Goal: Task Accomplishment & Management: Use online tool/utility

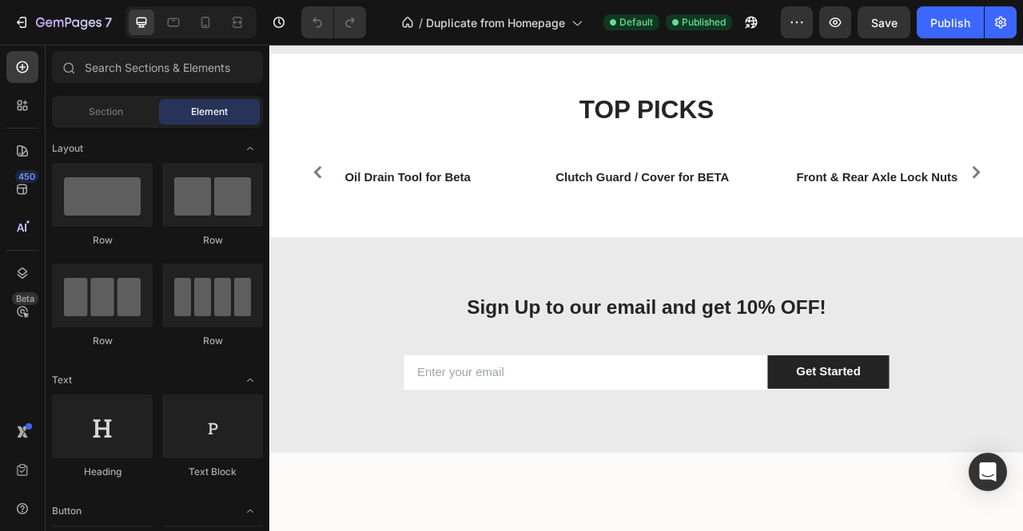
scroll to position [1546, 0]
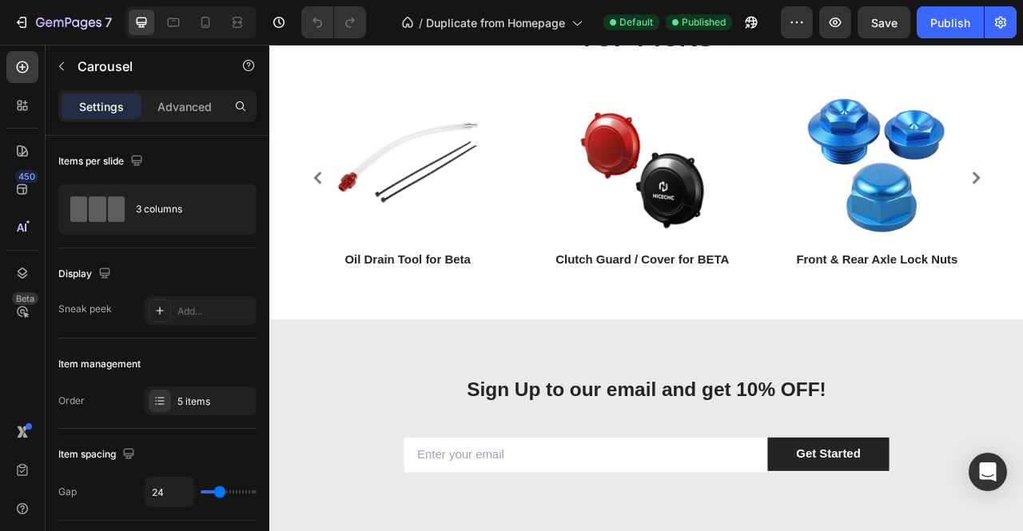
scroll to position [1987, 0]
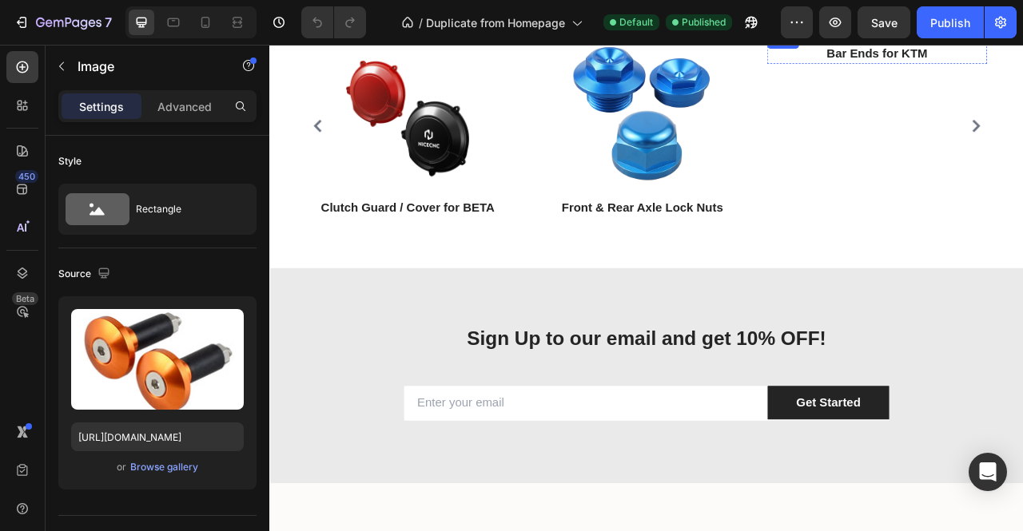
click at [1022, 31] on img at bounding box center [1042, 31] width 196 height 0
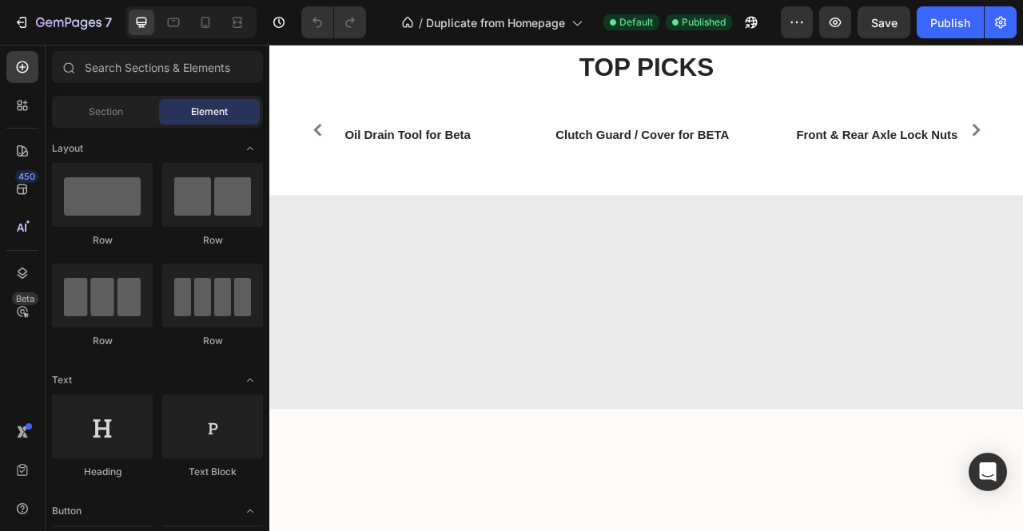
scroll to position [1613, 0]
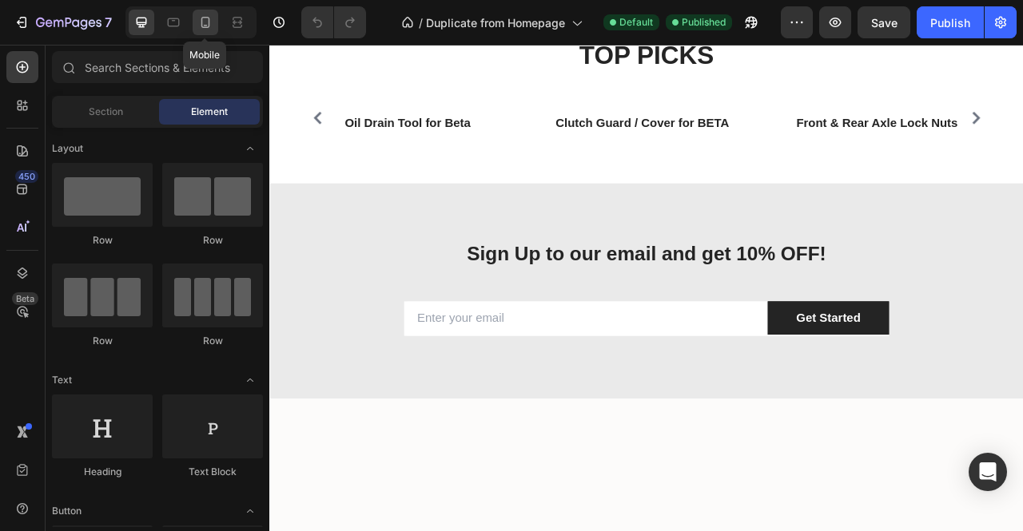
click at [208, 22] on icon at bounding box center [205, 22] width 9 height 11
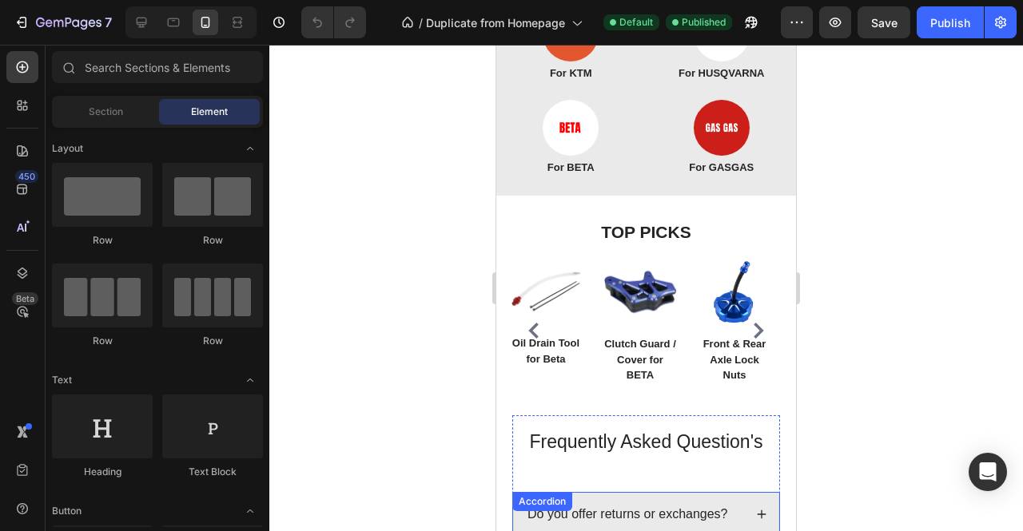
scroll to position [1082, 0]
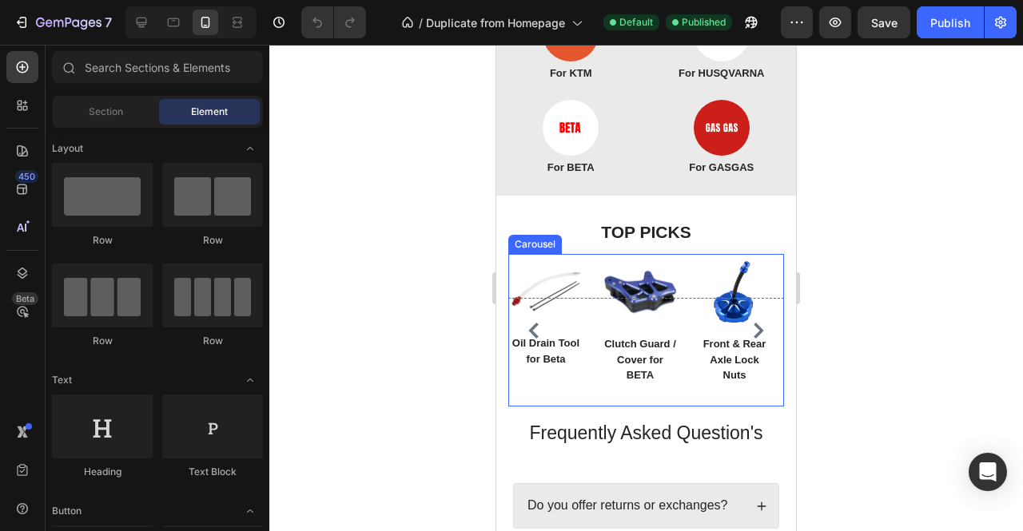
click at [684, 368] on div "Image Oil Drain Tool for Beta Text block Row Image Clutch Guard / Cover for BET…" at bounding box center [646, 330] width 276 height 153
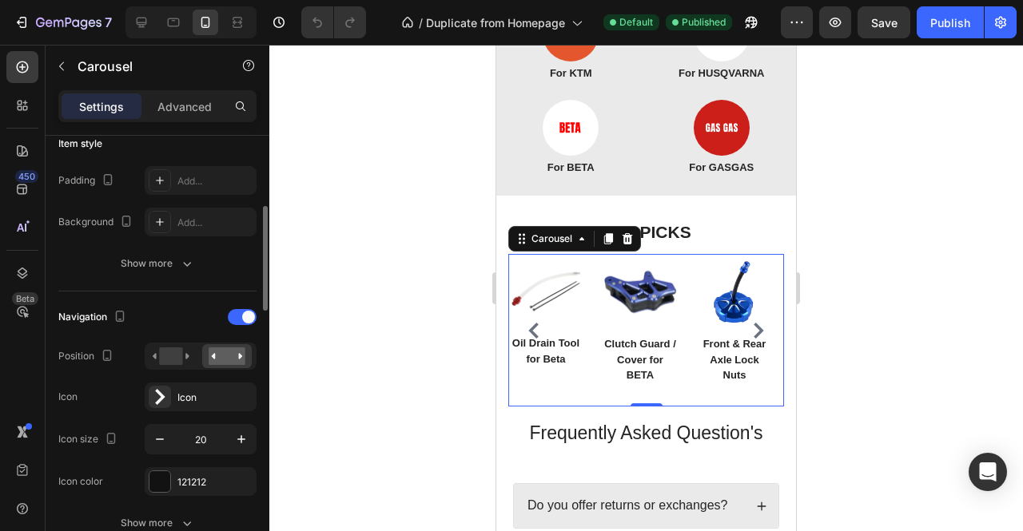
scroll to position [404, 0]
click at [242, 437] on icon "button" at bounding box center [241, 438] width 16 height 16
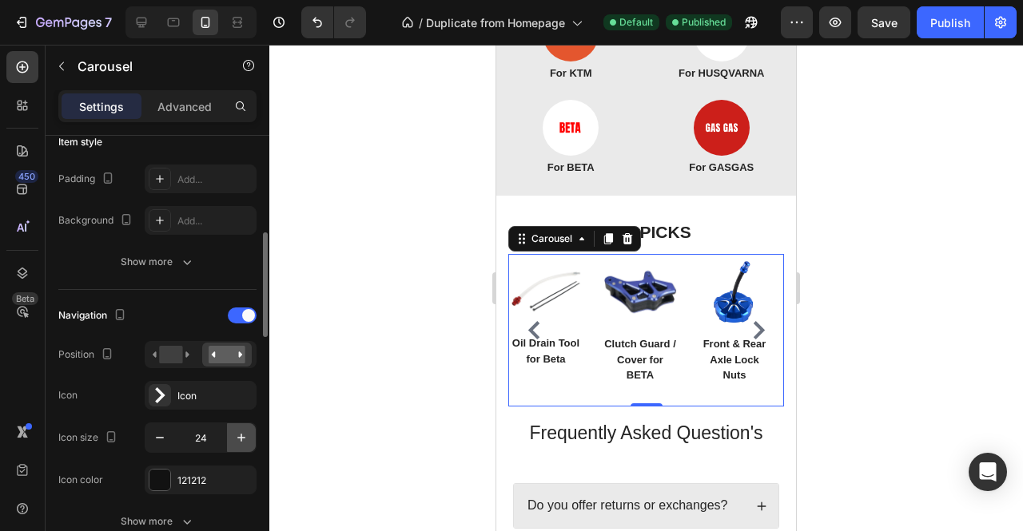
click at [242, 437] on icon "button" at bounding box center [241, 438] width 16 height 16
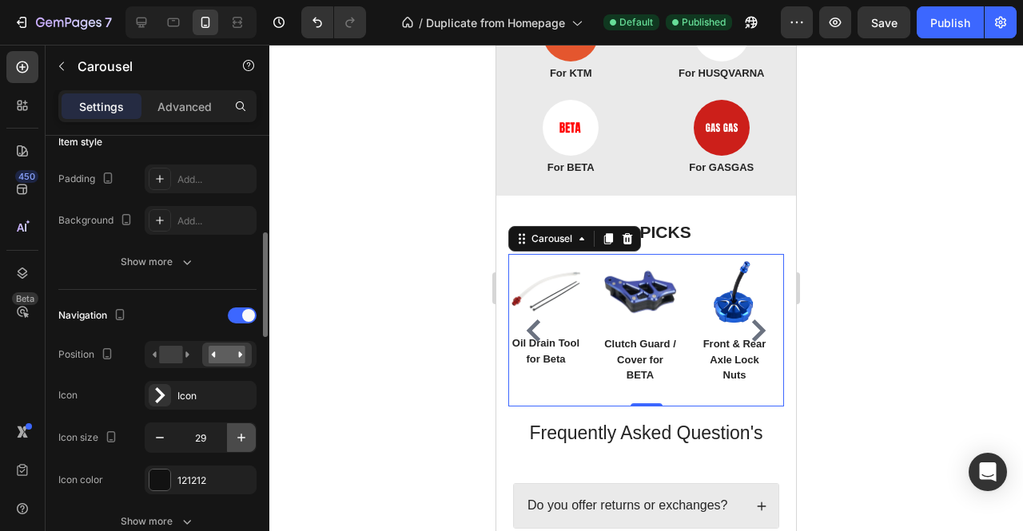
click at [242, 437] on icon "button" at bounding box center [241, 438] width 16 height 16
click at [171, 432] on button "button" at bounding box center [159, 438] width 29 height 29
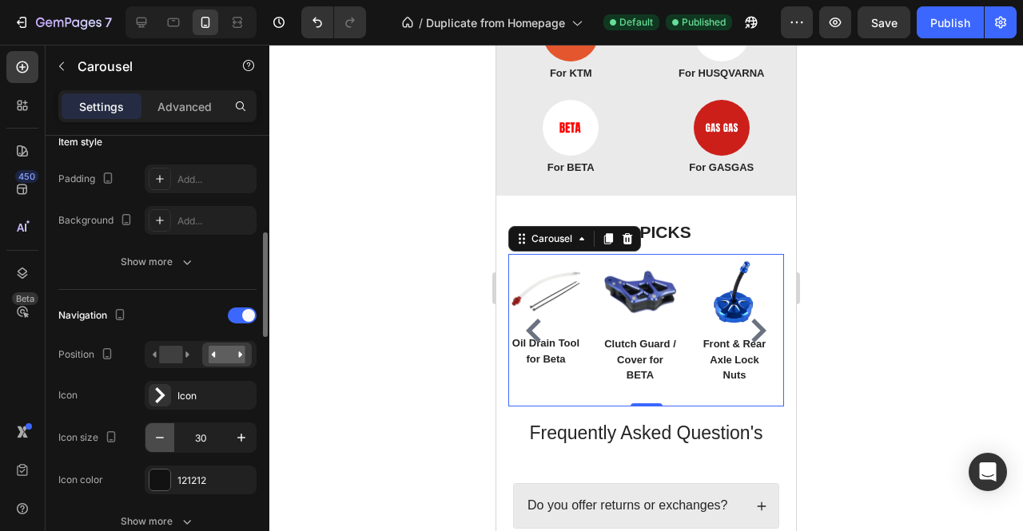
click at [171, 432] on button "button" at bounding box center [159, 438] width 29 height 29
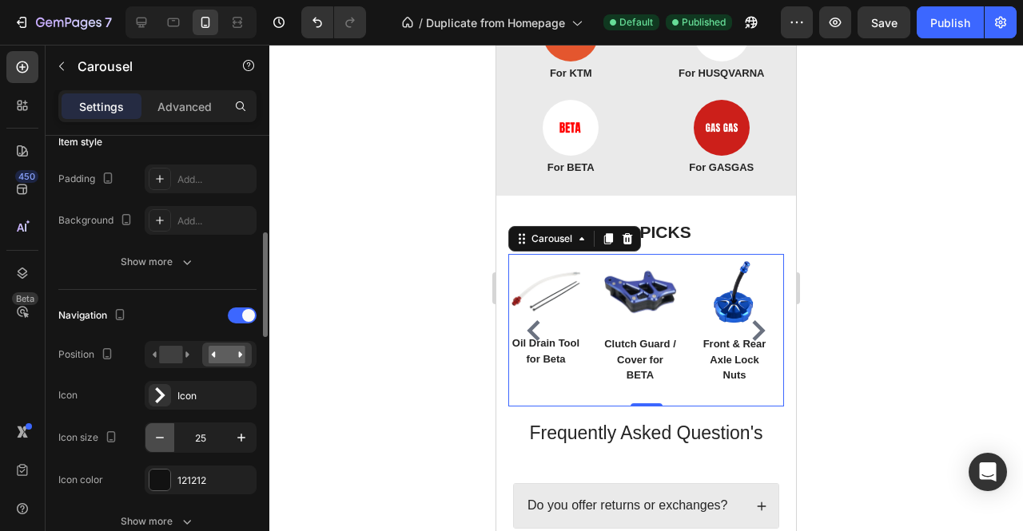
click at [171, 432] on button "button" at bounding box center [159, 438] width 29 height 29
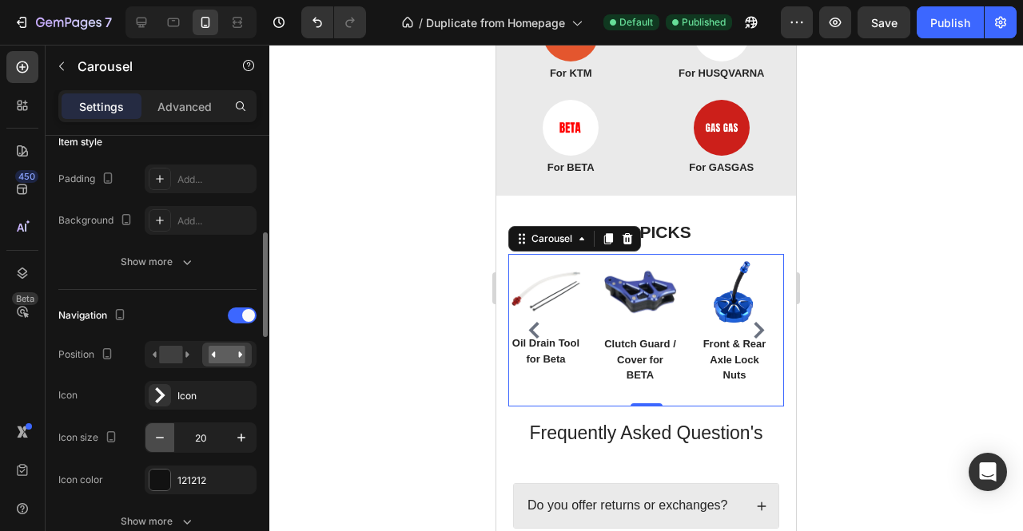
click at [171, 432] on button "button" at bounding box center [159, 438] width 29 height 29
click at [234, 430] on icon "button" at bounding box center [241, 438] width 16 height 16
type input "20"
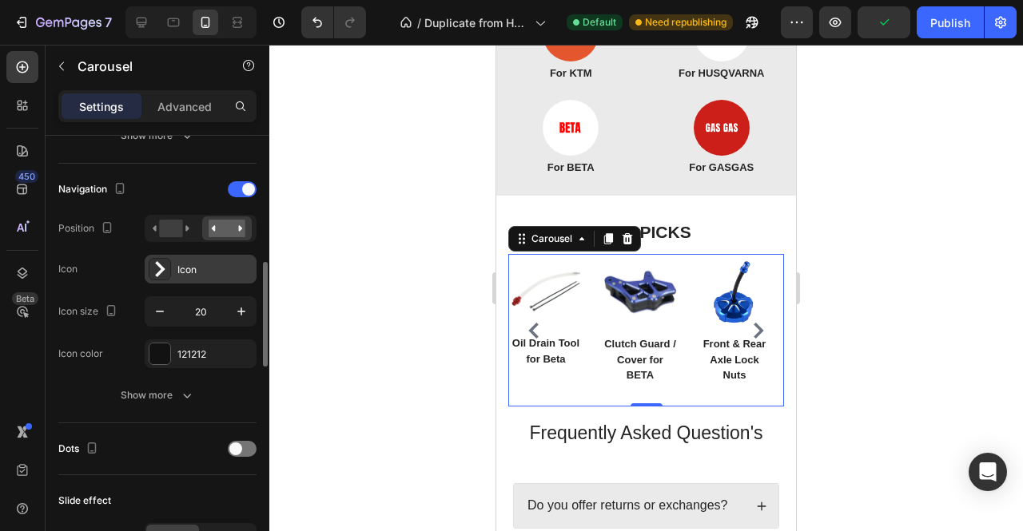
scroll to position [531, 0]
click at [155, 389] on div "Show more" at bounding box center [158, 395] width 74 height 16
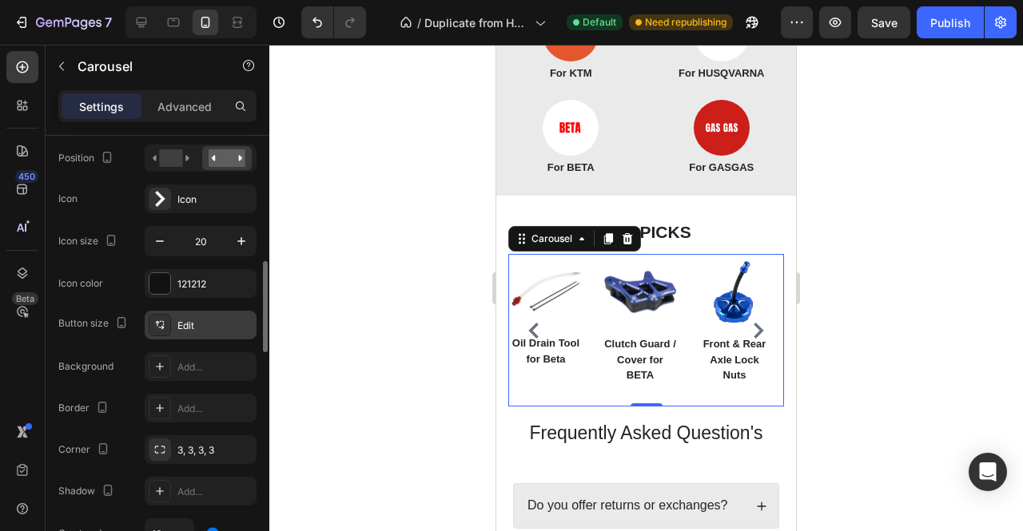
scroll to position [603, 0]
click at [206, 324] on div "Edit" at bounding box center [214, 324] width 75 height 14
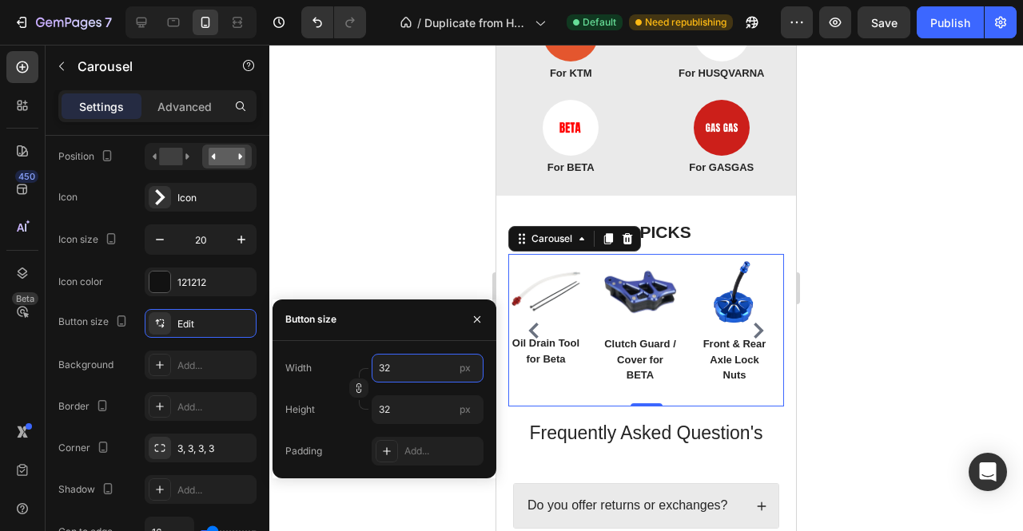
click at [412, 375] on input "32" at bounding box center [428, 368] width 112 height 29
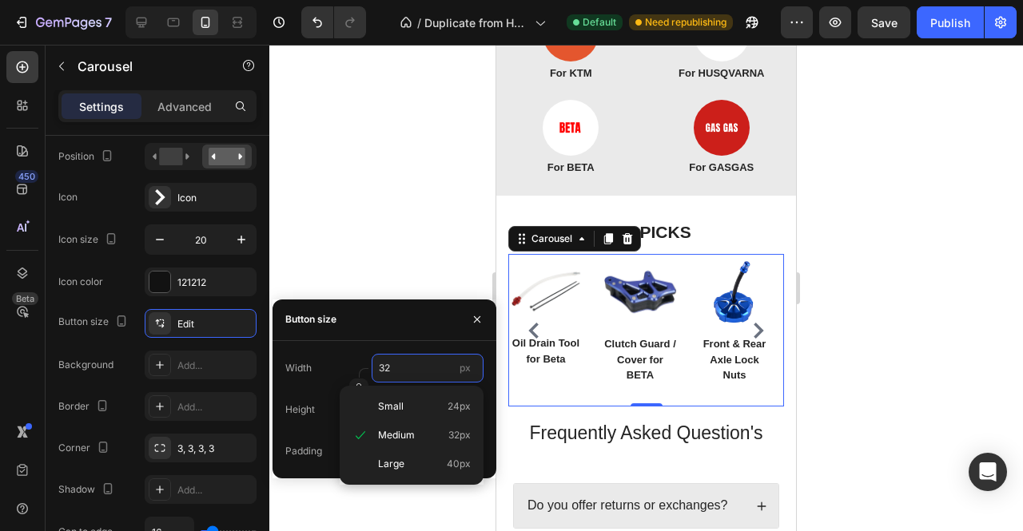
type input "4"
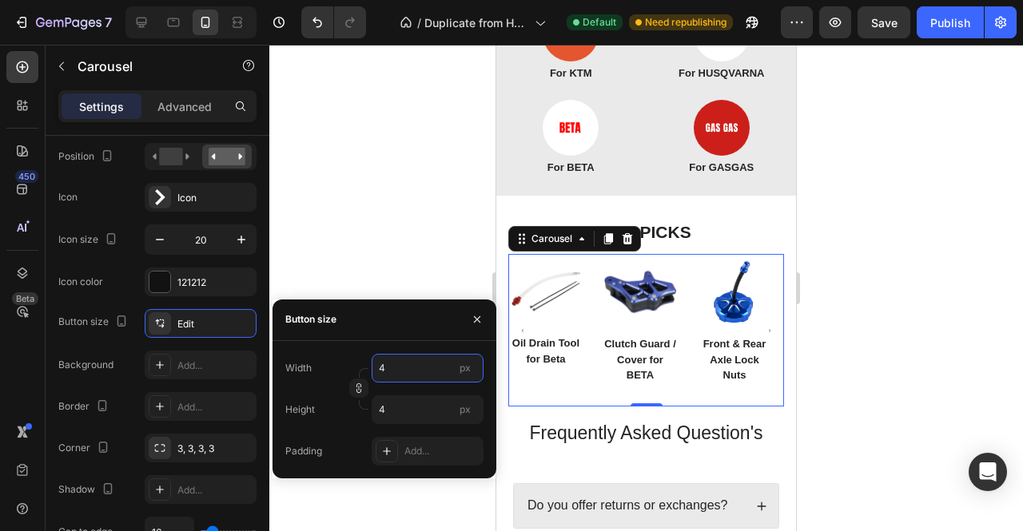
type input "40"
type input "4"
type input "3"
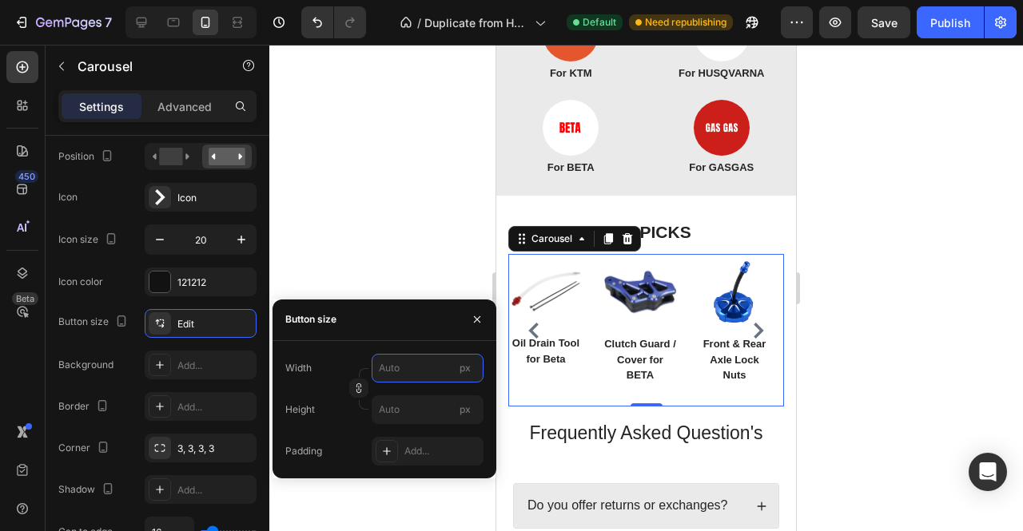
type input "3"
click at [401, 400] on input "3" at bounding box center [428, 410] width 112 height 29
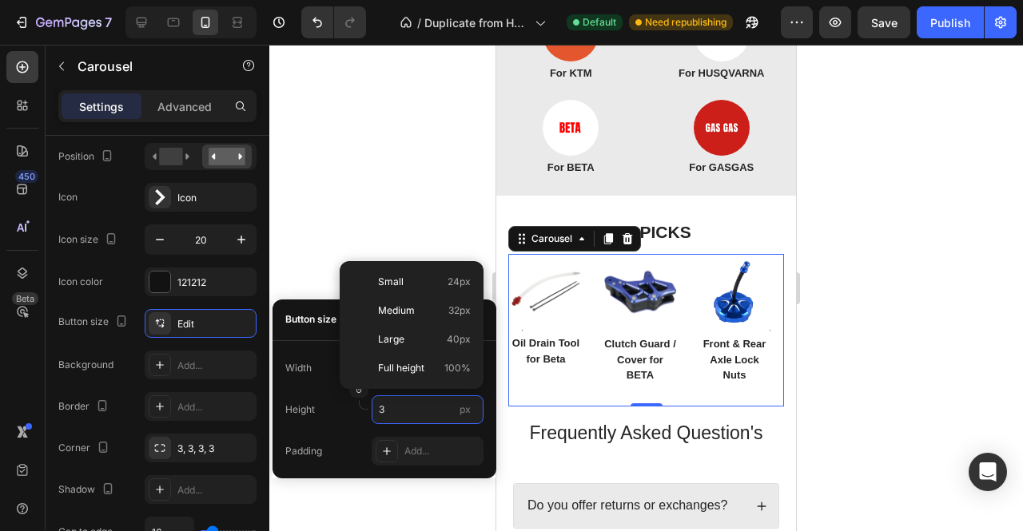
type input "2"
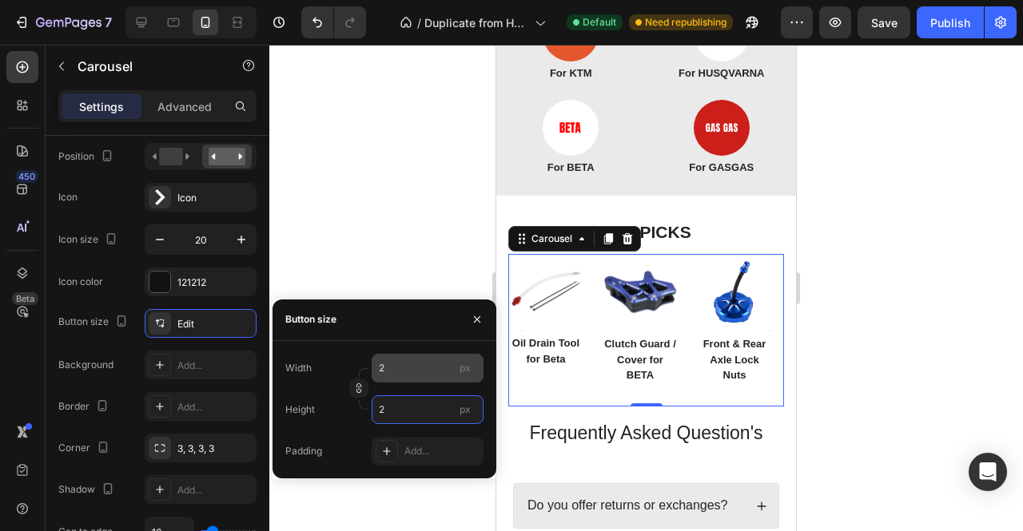
type input "2"
click at [401, 354] on input "2" at bounding box center [428, 368] width 112 height 29
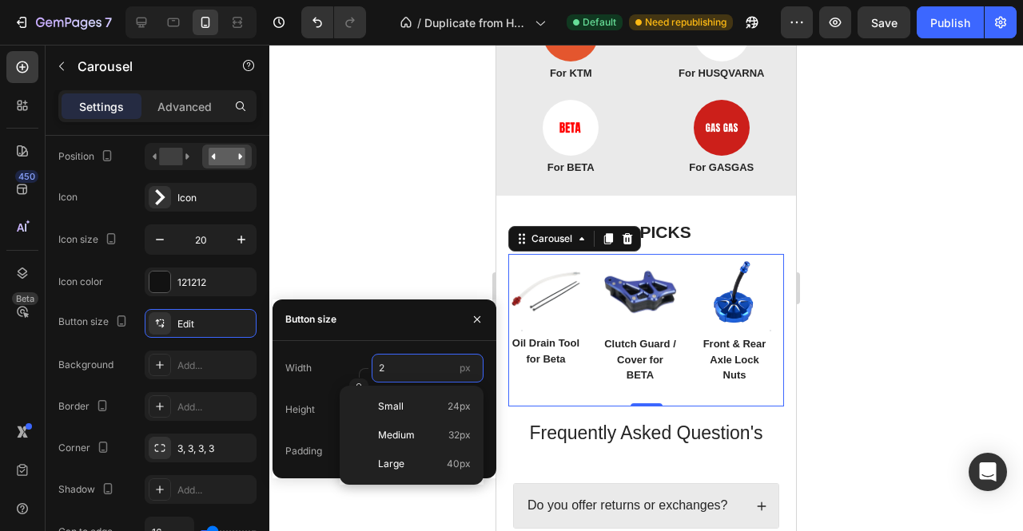
type input "3"
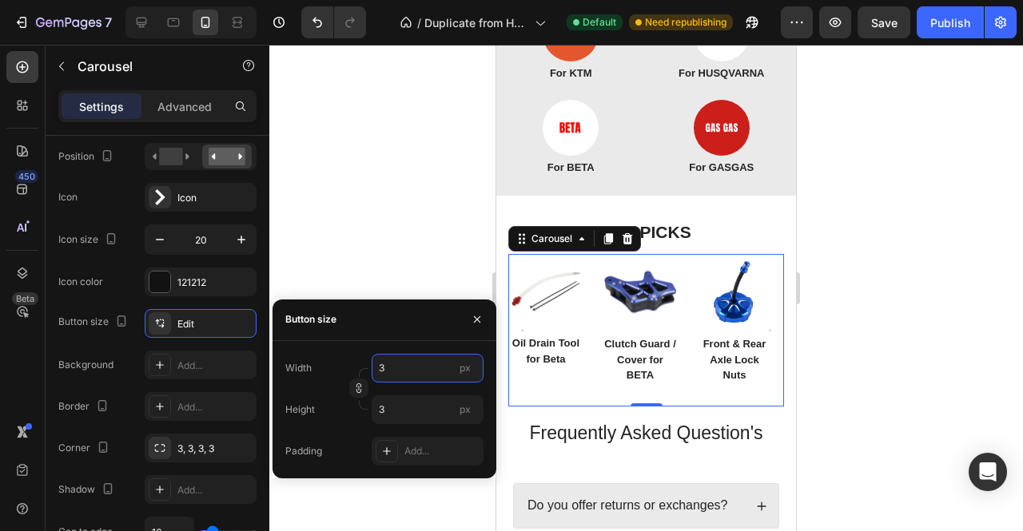
type input "32"
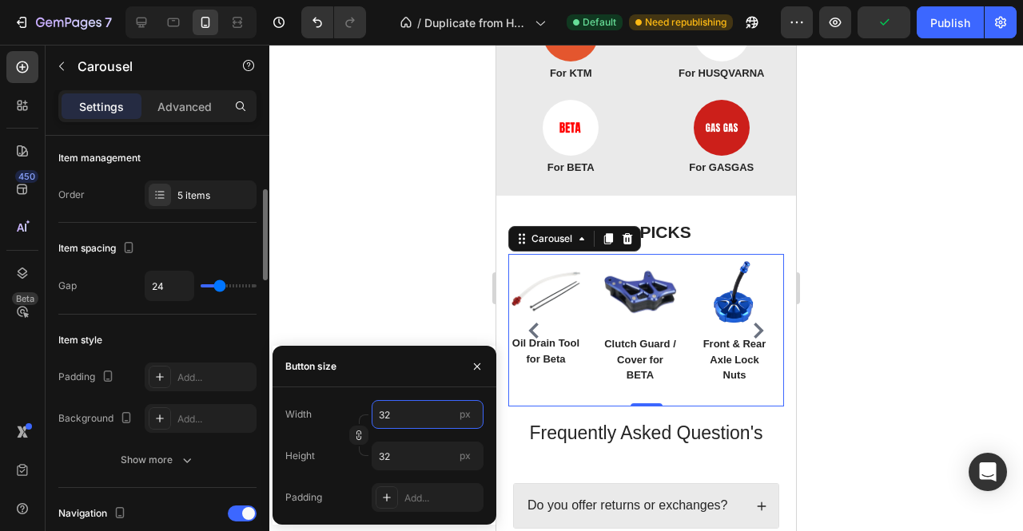
scroll to position [0, 0]
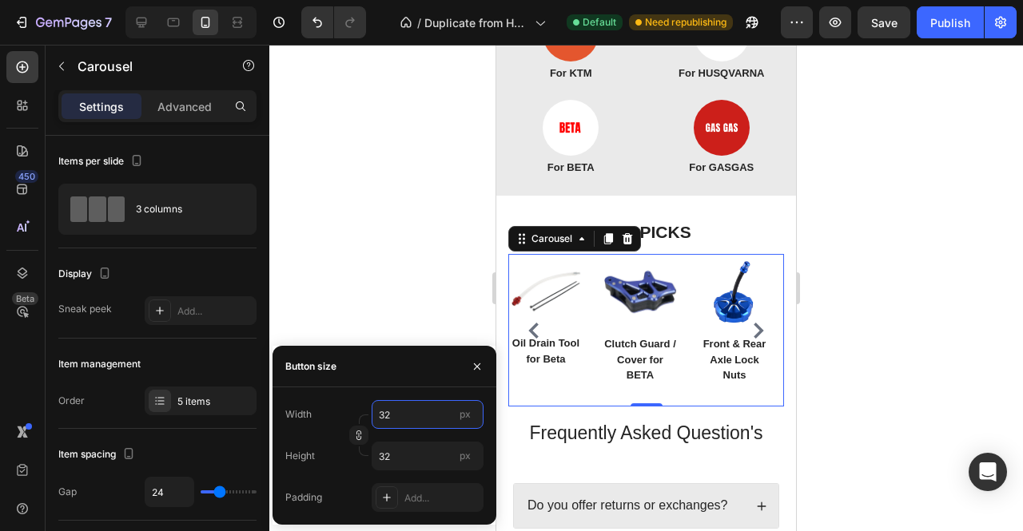
type input "32"
click at [429, 373] on div "Button size" at bounding box center [385, 367] width 224 height 42
click at [475, 372] on icon "button" at bounding box center [477, 366] width 13 height 13
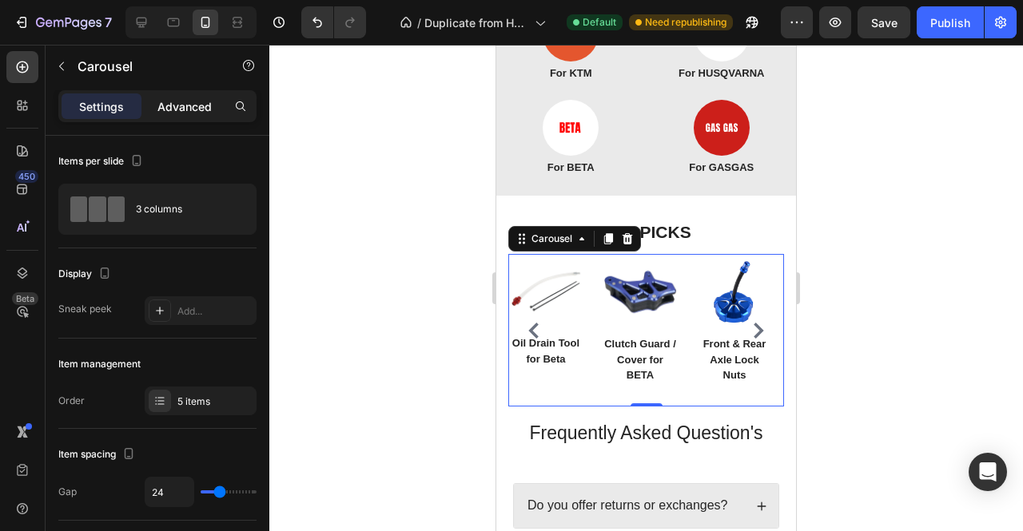
click at [173, 102] on p "Advanced" at bounding box center [184, 106] width 54 height 17
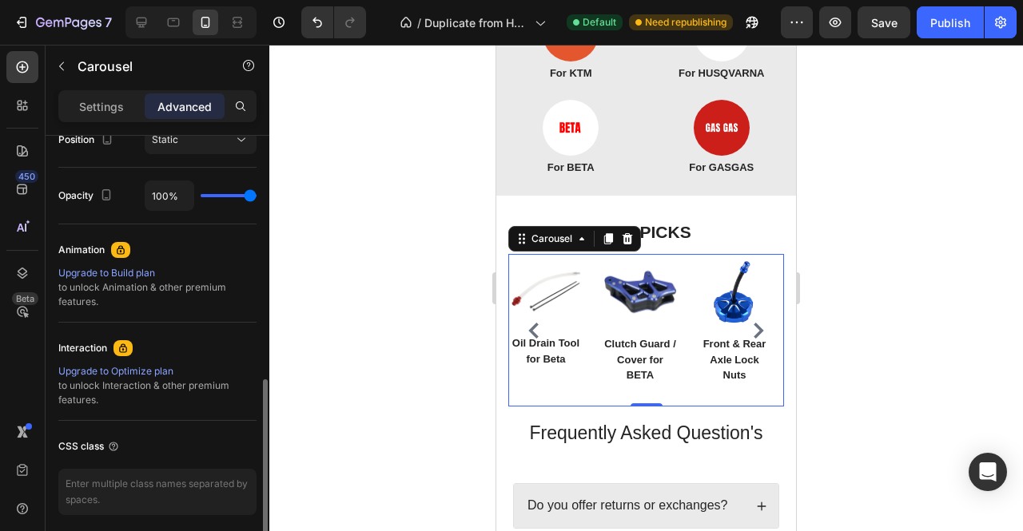
scroll to position [608, 0]
click at [530, 239] on div "Carousel" at bounding box center [551, 239] width 47 height 14
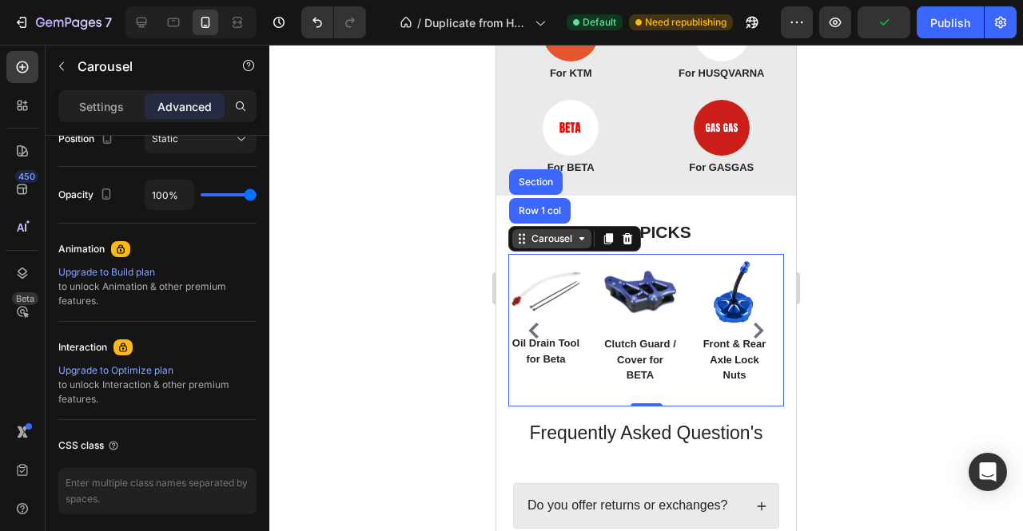
click at [530, 239] on div "Carousel" at bounding box center [551, 239] width 47 height 14
click at [754, 328] on icon "Carousel Next Arrow" at bounding box center [759, 331] width 10 height 16
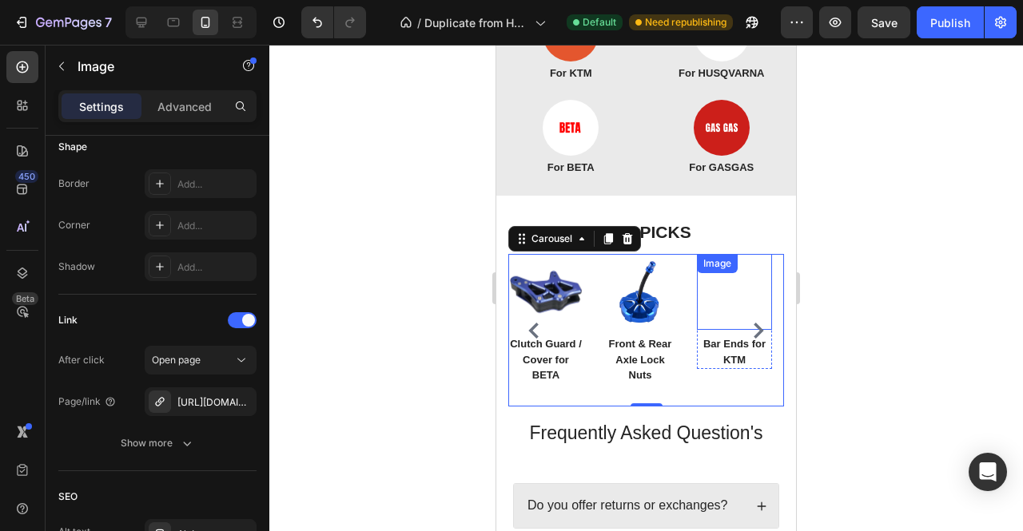
click at [717, 268] on div "Image" at bounding box center [717, 264] width 34 height 14
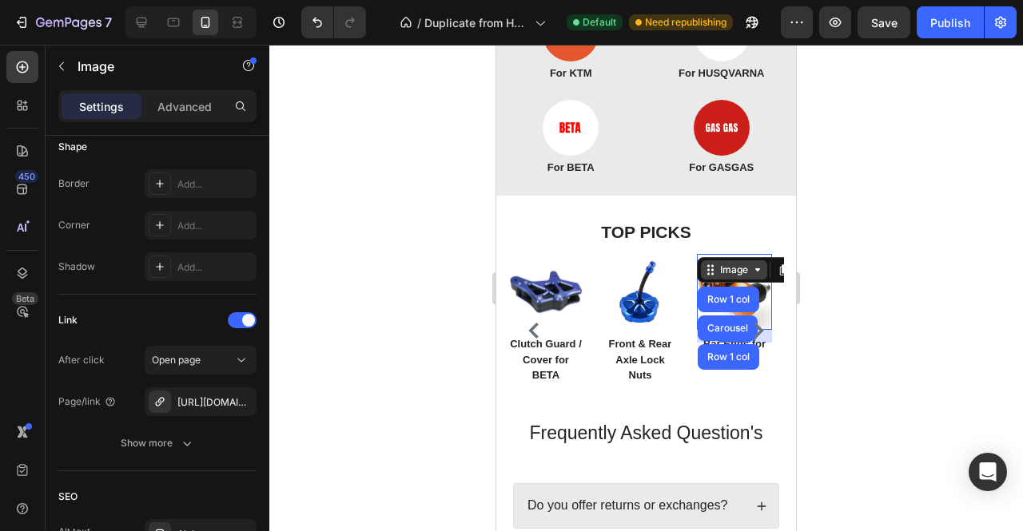
scroll to position [0, 0]
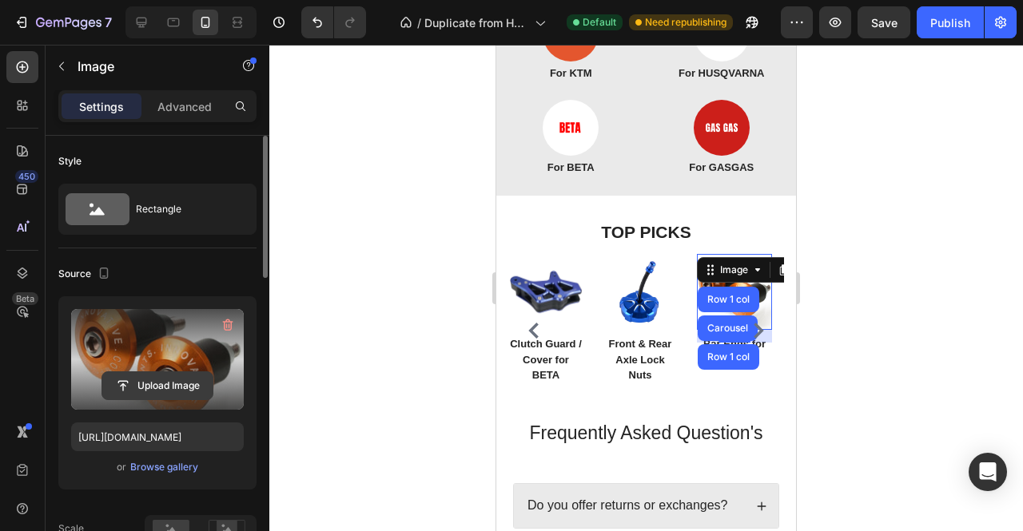
click at [137, 386] on input "file" at bounding box center [157, 385] width 110 height 27
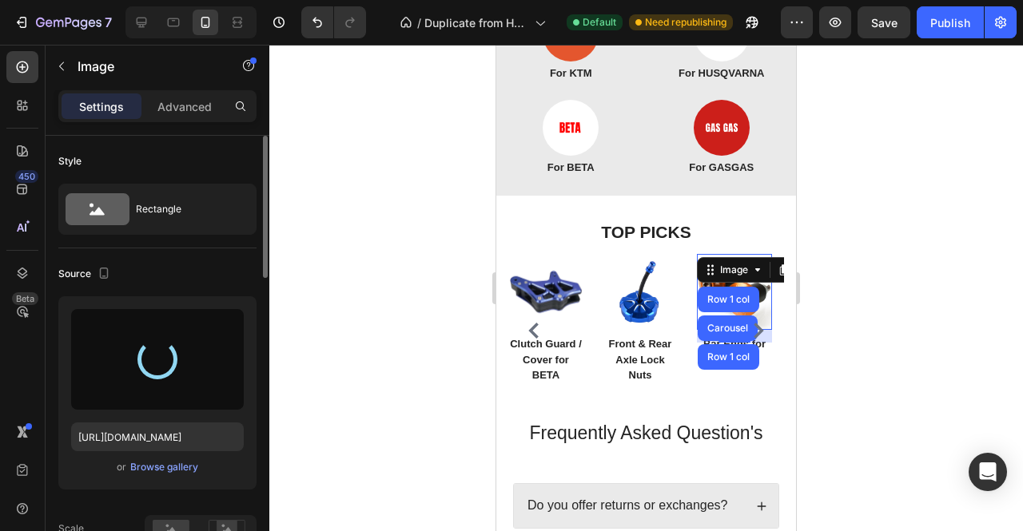
type input "https://cdn.shopify.com/s/files/1/0549/7172/8129/files/gempages_565413697959232…"
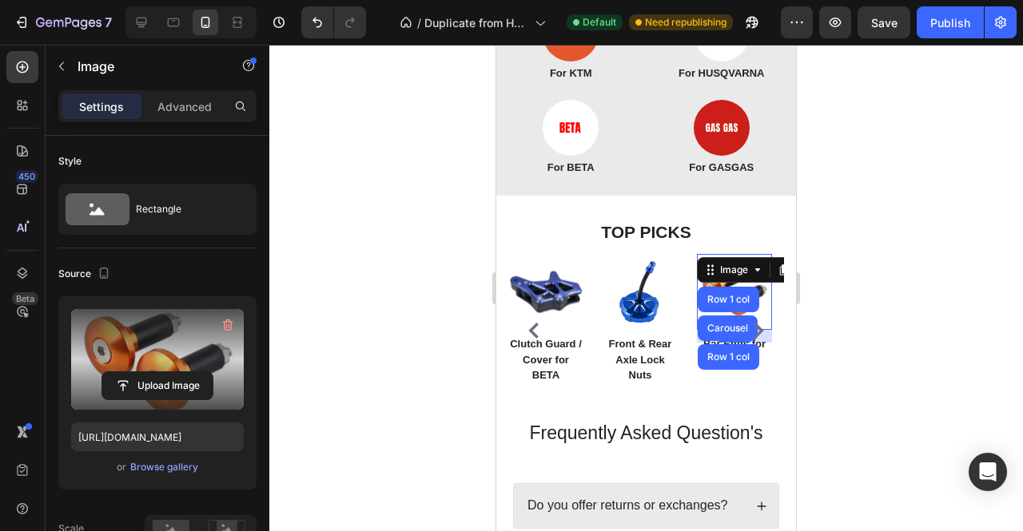
click at [876, 231] on div at bounding box center [646, 288] width 754 height 487
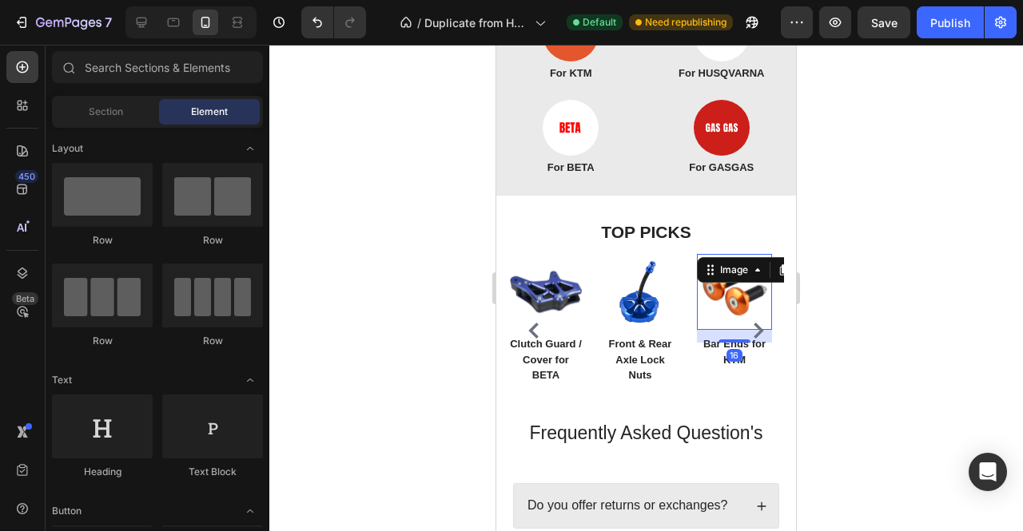
click at [719, 316] on img at bounding box center [734, 292] width 75 height 76
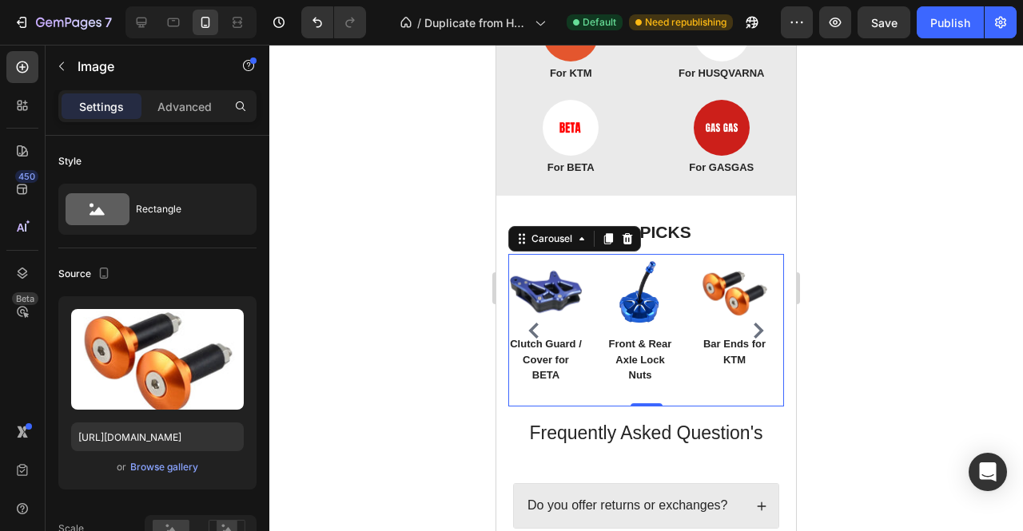
click at [688, 366] on div "Image Oil Drain Tool for Beta Text block Row Image Clutch Guard / Cover for BET…" at bounding box center [646, 330] width 276 height 153
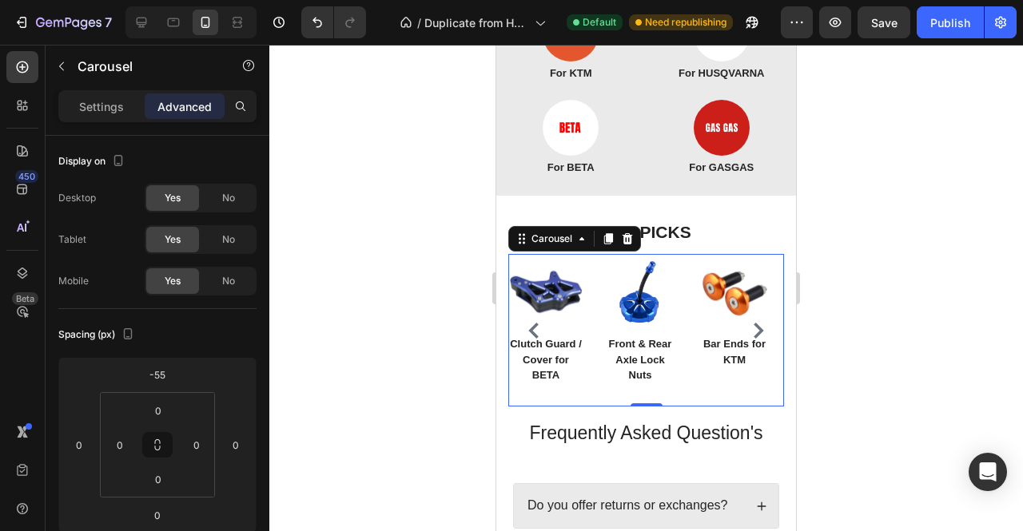
click at [679, 320] on div "Image Oil Drain Tool for Beta Text block Row Image Clutch Guard / Cover for BET…" at bounding box center [646, 330] width 276 height 153
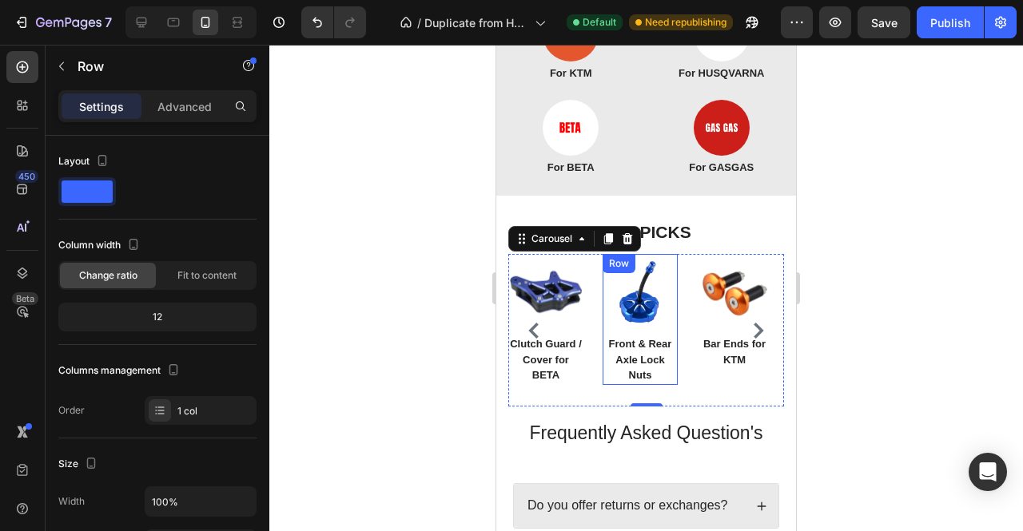
click at [655, 333] on div "Image Front & Rear Axle Lock Nuts Text block" at bounding box center [640, 319] width 75 height 131
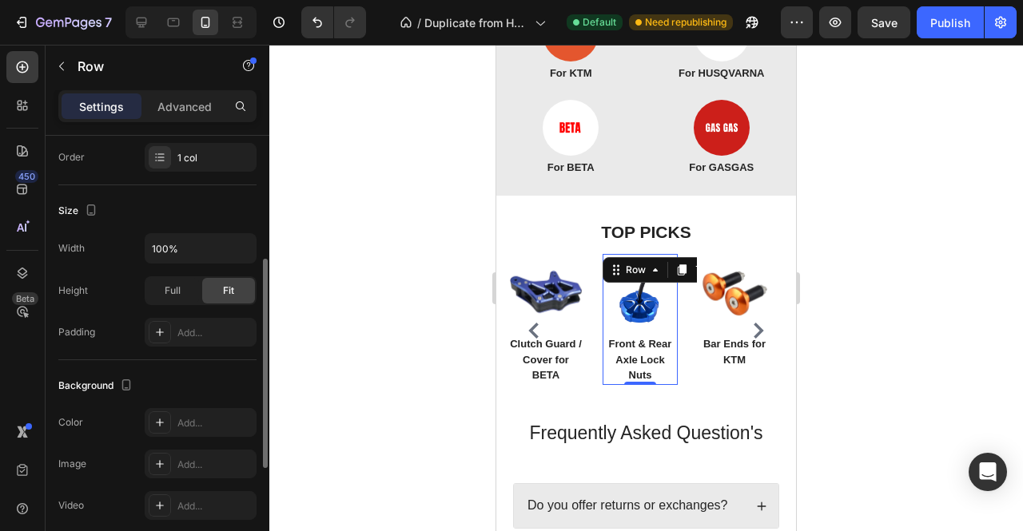
scroll to position [257, 0]
click at [191, 234] on input "100%" at bounding box center [200, 245] width 110 height 29
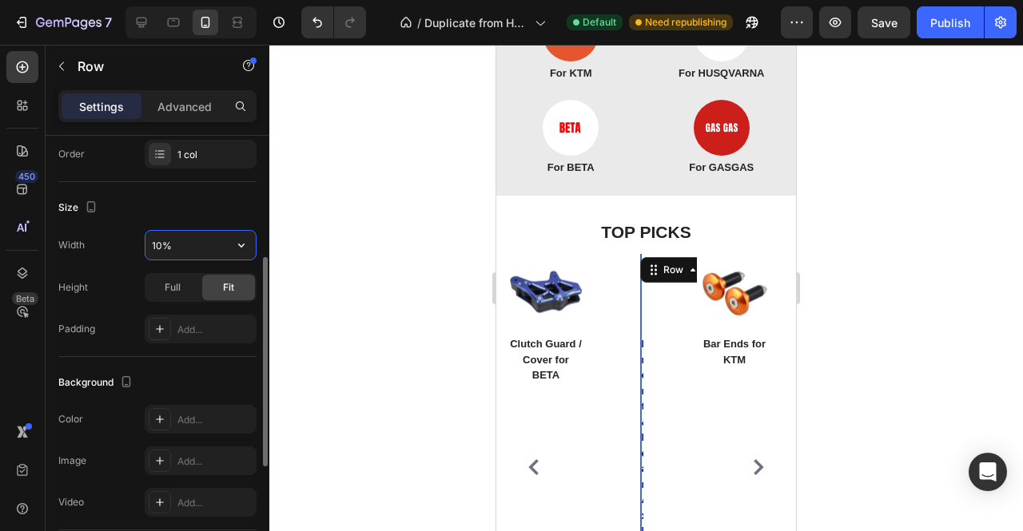
type input "100%"
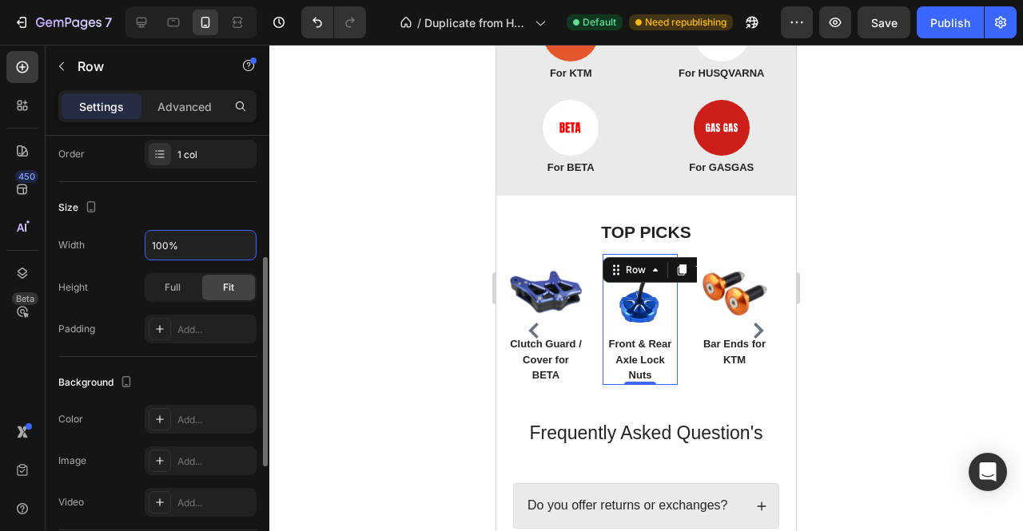
click at [117, 285] on div "Height Full Fit" at bounding box center [157, 287] width 198 height 29
click at [179, 282] on span "Full" at bounding box center [173, 288] width 16 height 14
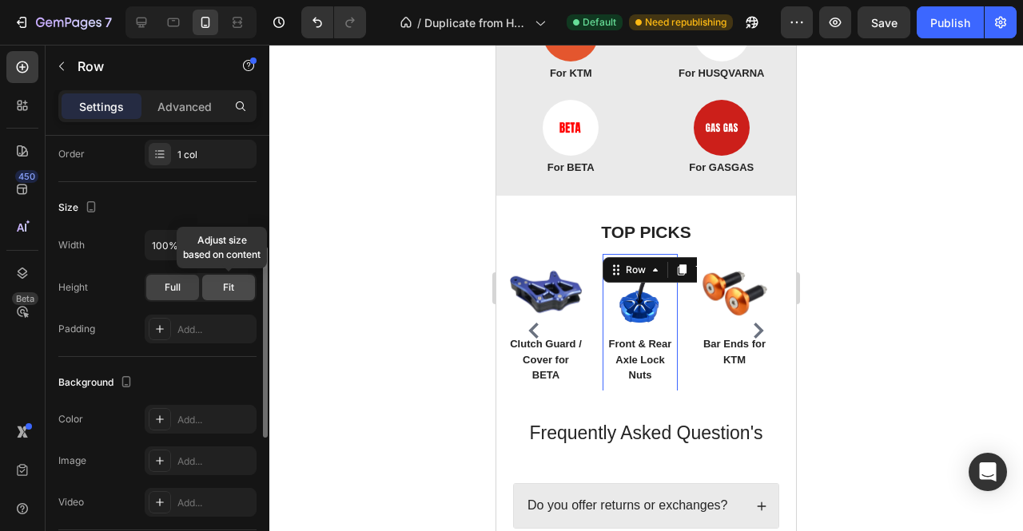
click at [210, 277] on div "Fit" at bounding box center [228, 288] width 53 height 26
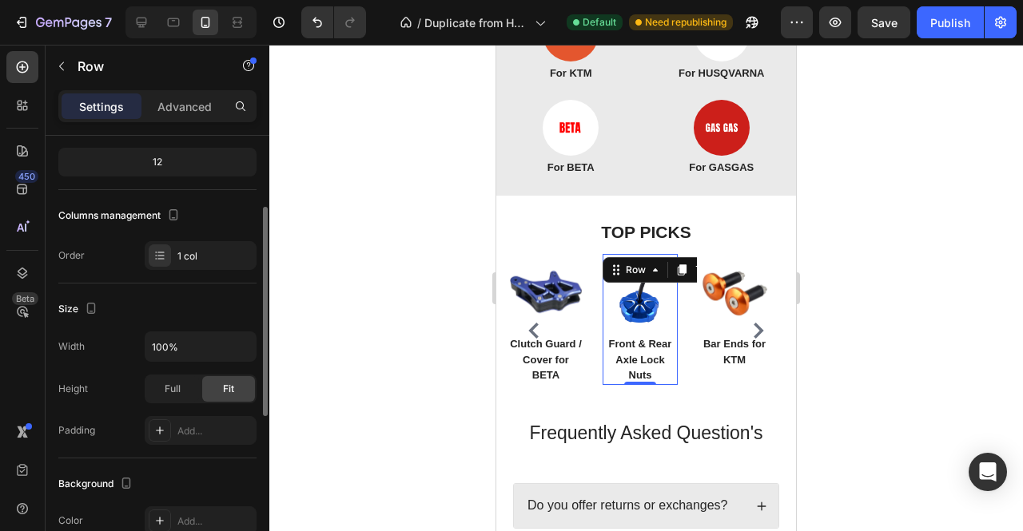
scroll to position [153, 0]
click at [177, 101] on p "Advanced" at bounding box center [184, 106] width 54 height 17
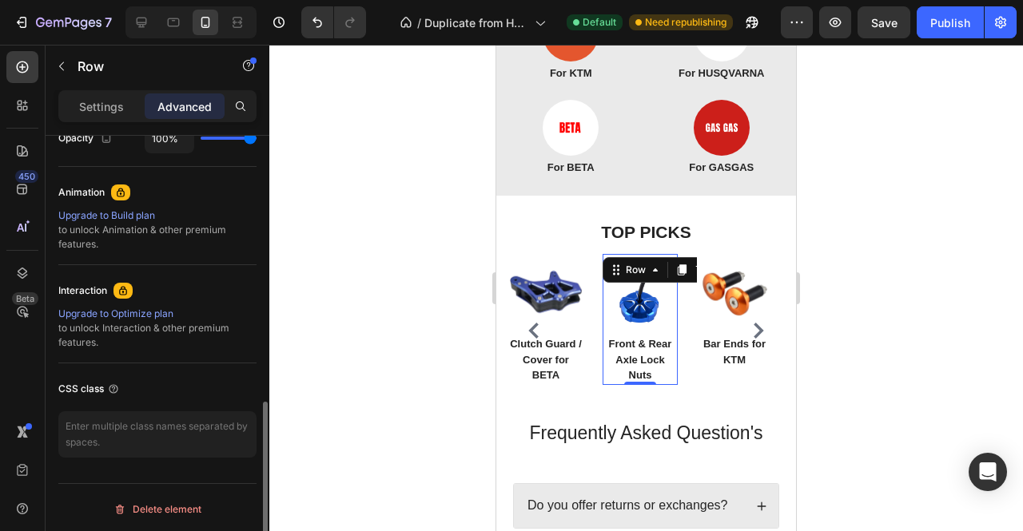
scroll to position [540, 0]
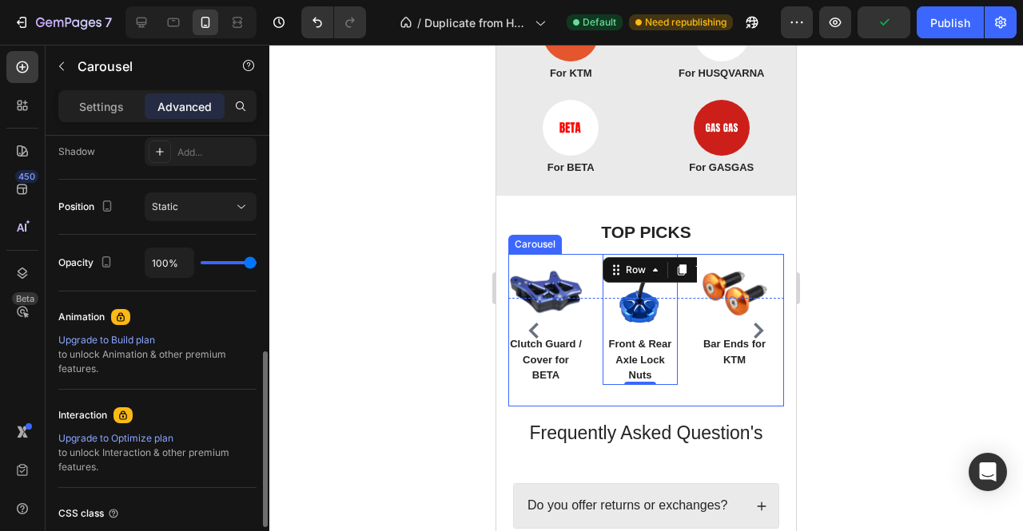
click at [587, 374] on div "Image Oil Drain Tool for Beta Text block Row Image Clutch Guard / Cover for BET…" at bounding box center [646, 330] width 276 height 153
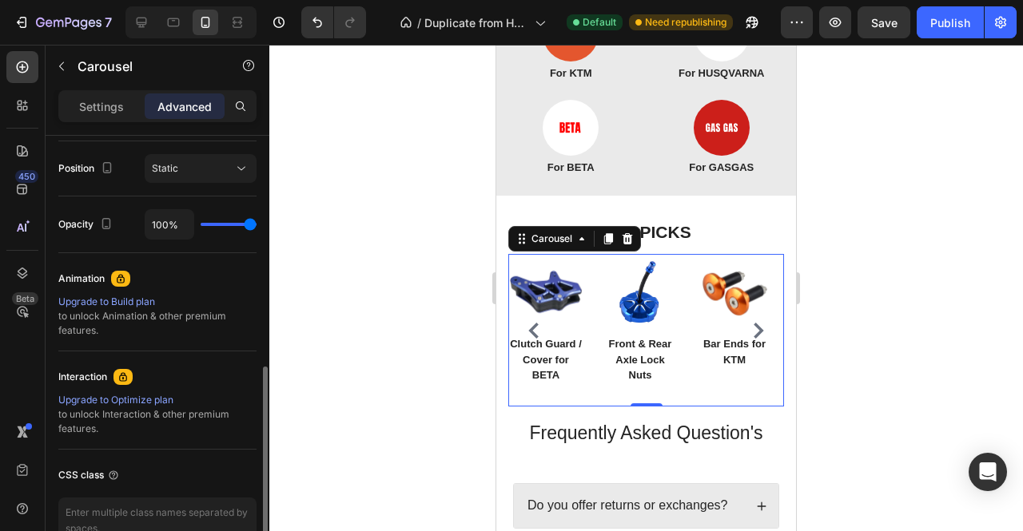
scroll to position [665, 0]
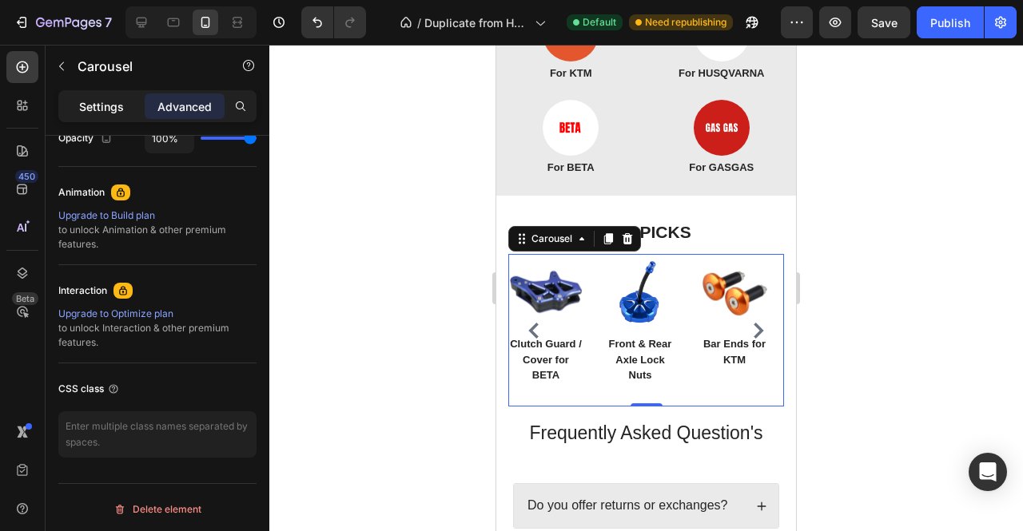
click at [107, 111] on p "Settings" at bounding box center [101, 106] width 45 height 17
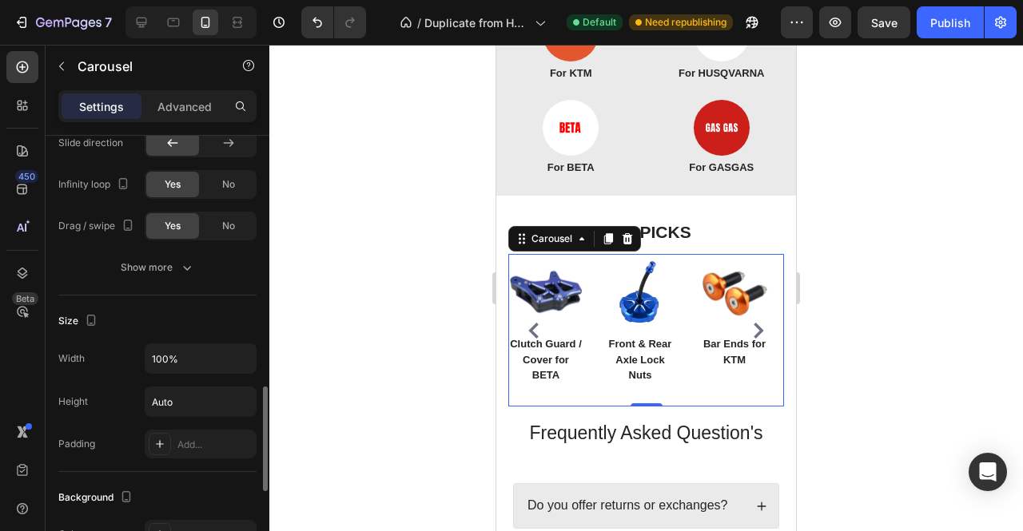
scroll to position [1057, 0]
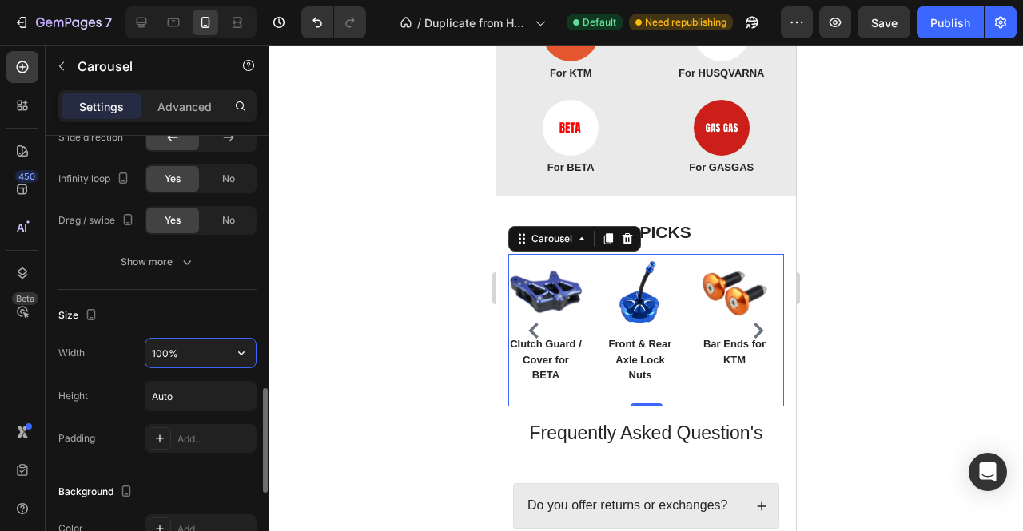
click at [197, 346] on input "100%" at bounding box center [200, 353] width 110 height 29
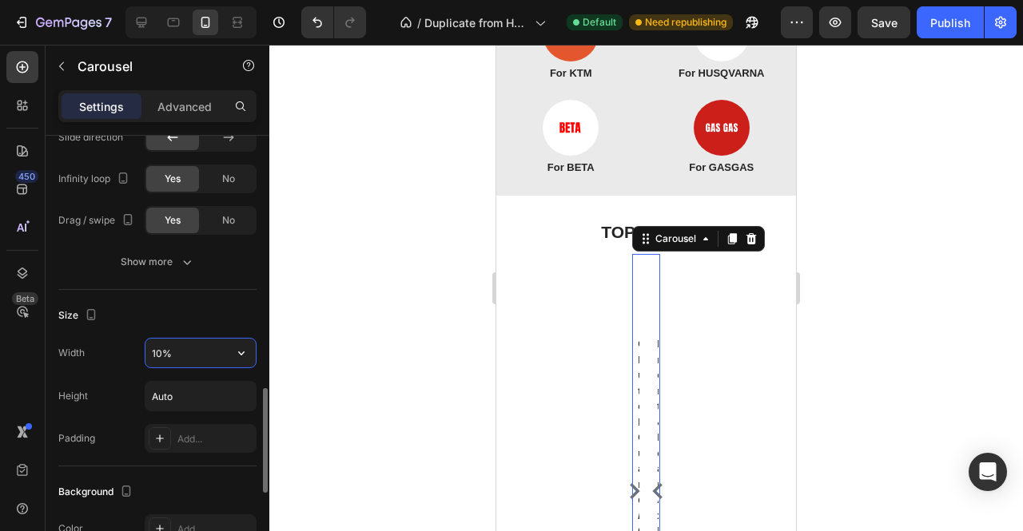
type input "100%"
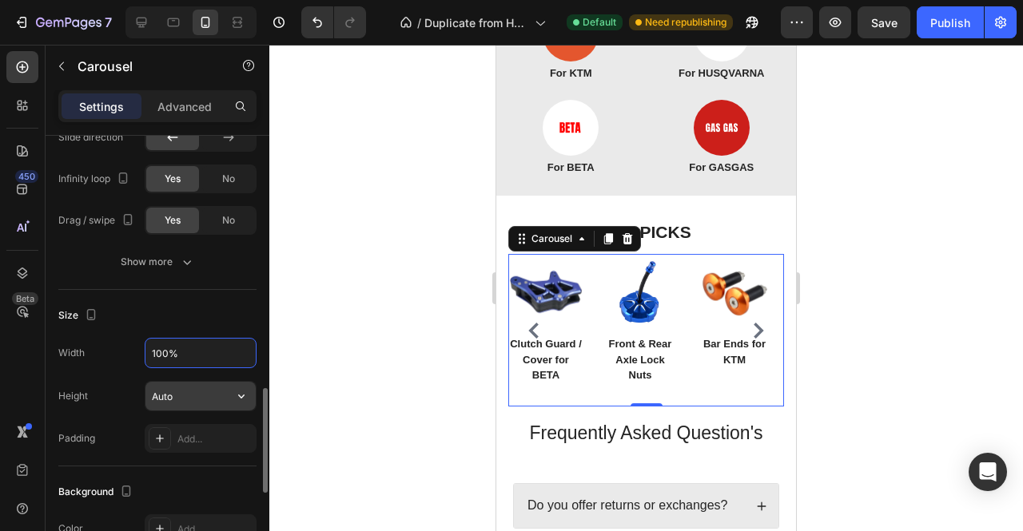
click at [184, 385] on input "Auto" at bounding box center [200, 396] width 110 height 29
click at [243, 395] on icon "button" at bounding box center [241, 397] width 6 height 4
click at [239, 349] on icon "button" at bounding box center [241, 353] width 16 height 16
click at [229, 290] on div "Size Width 100% Height Auto Padding Add..." at bounding box center [157, 378] width 198 height 177
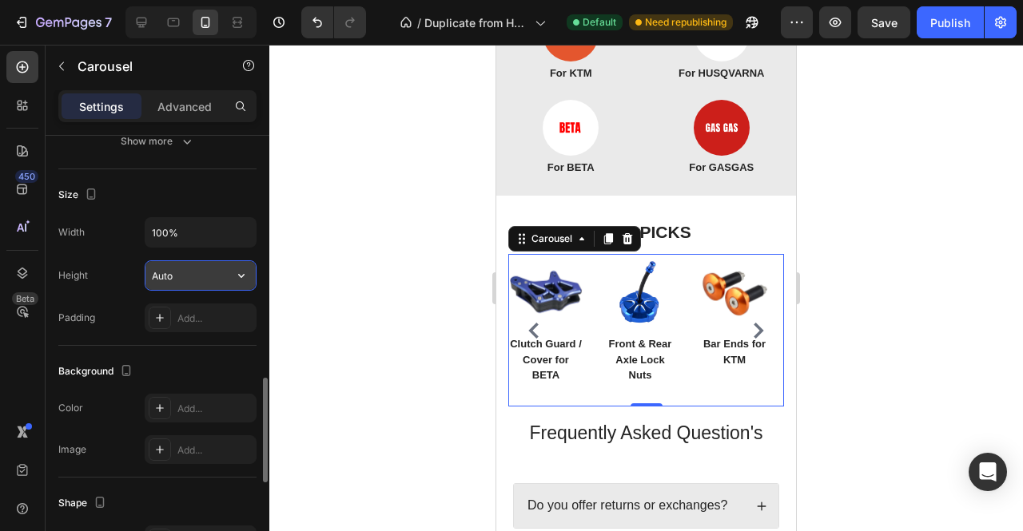
scroll to position [1179, 0]
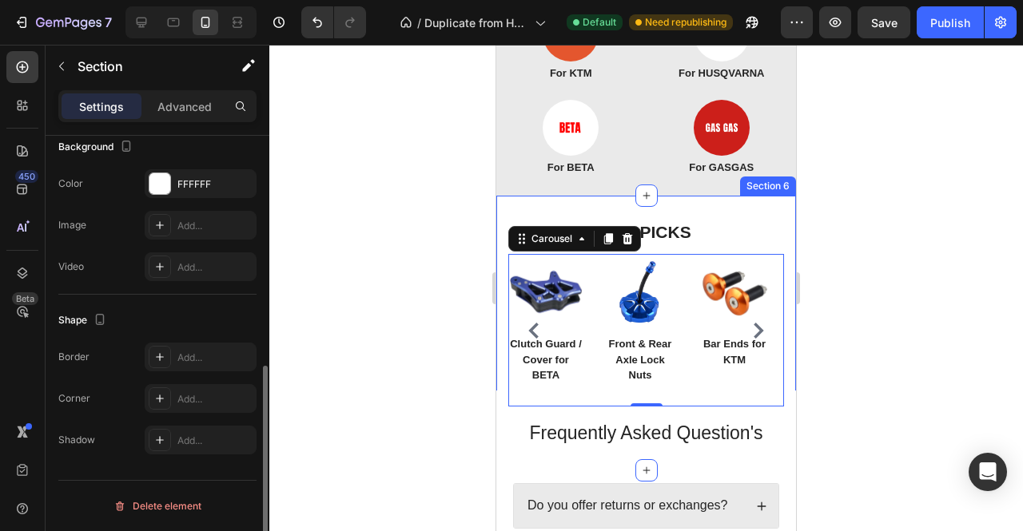
click at [737, 248] on div "TOP PICKS Heading Row Image Oil Drain Tool for Beta Text block Row Image Clutch…" at bounding box center [646, 333] width 300 height 275
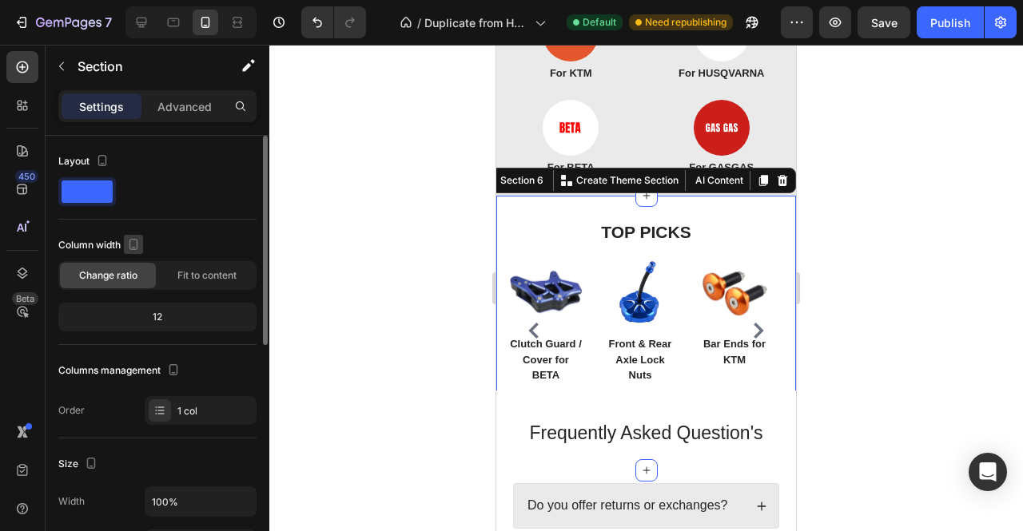
scroll to position [185, 0]
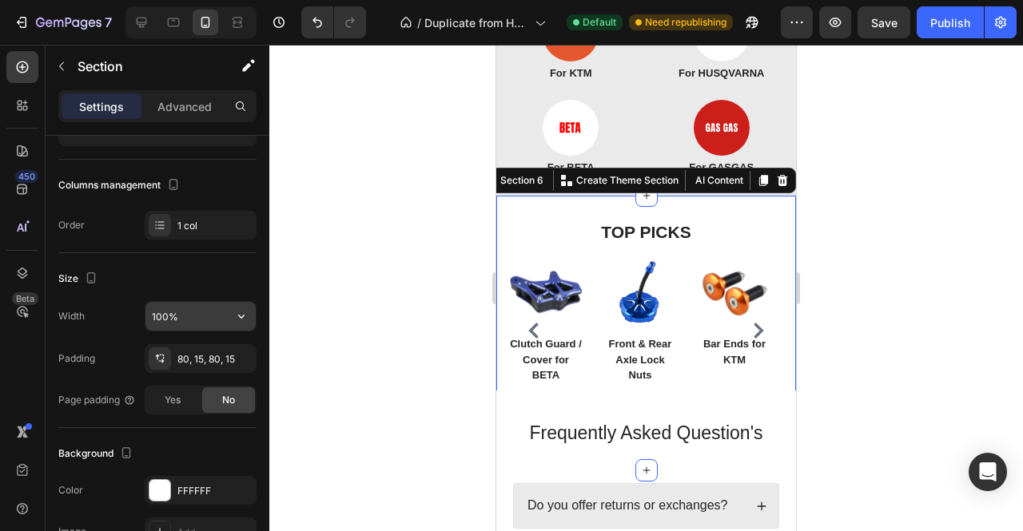
click at [165, 313] on input "100%" at bounding box center [200, 316] width 110 height 29
click at [240, 309] on icon "button" at bounding box center [241, 317] width 16 height 16
click at [205, 313] on input "100%" at bounding box center [200, 316] width 110 height 29
click at [155, 317] on input "100%" at bounding box center [200, 316] width 110 height 29
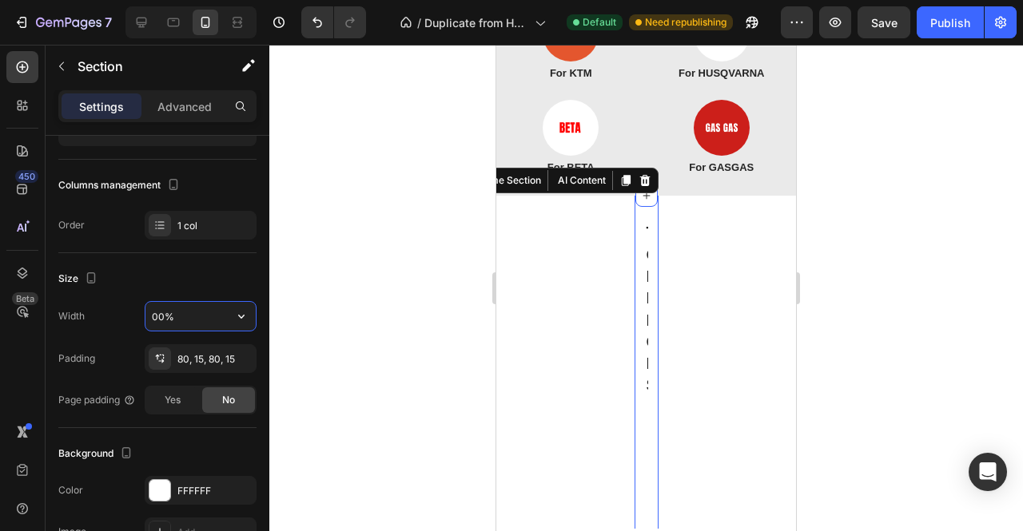
type input "100%"
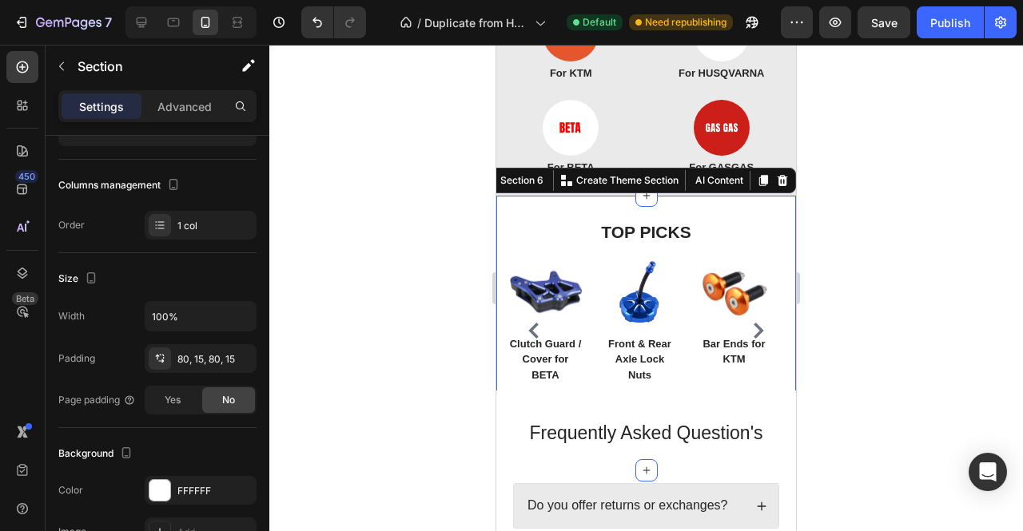
click at [189, 242] on div "Layout Column width Change ratio Fit to content 12 Columns management Order 1 c…" at bounding box center [157, 101] width 198 height 303
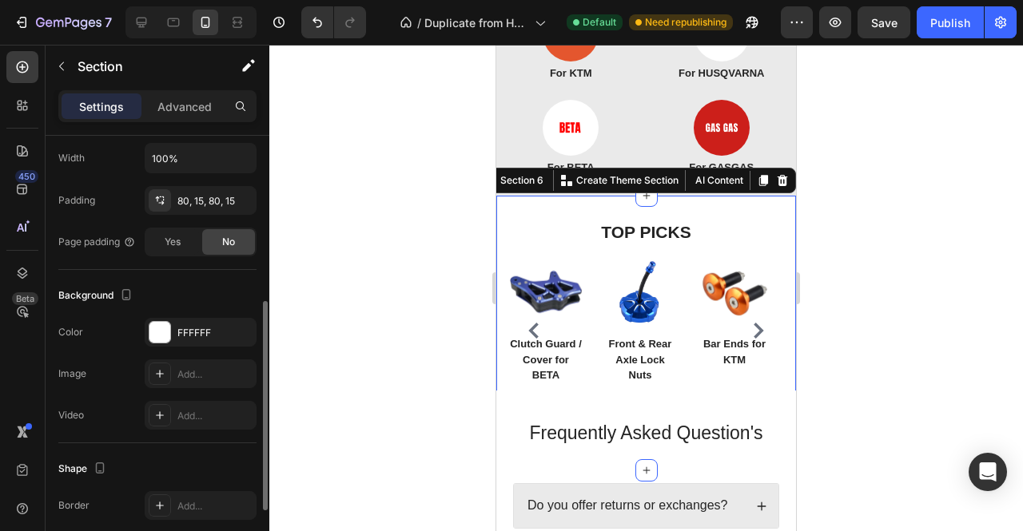
scroll to position [345, 0]
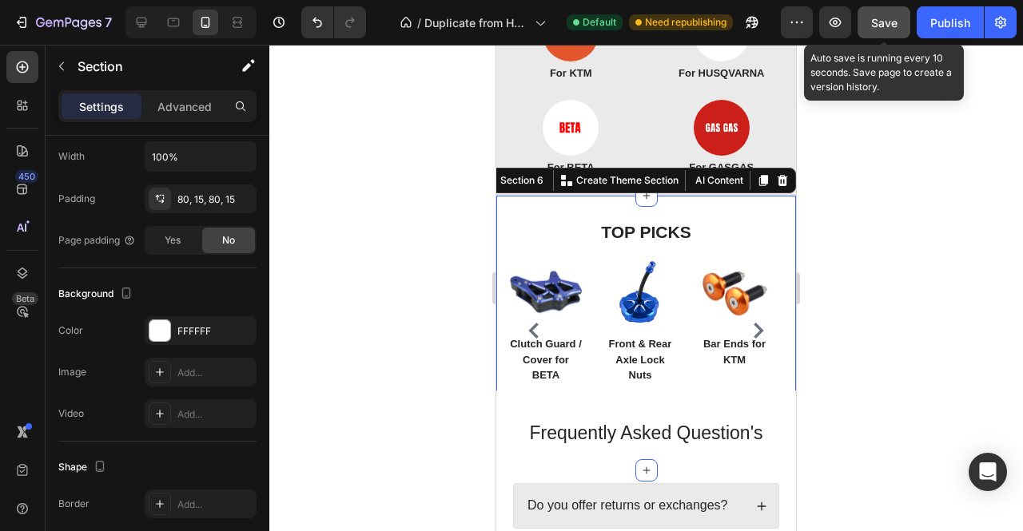
click at [906, 26] on button "Save" at bounding box center [884, 22] width 53 height 32
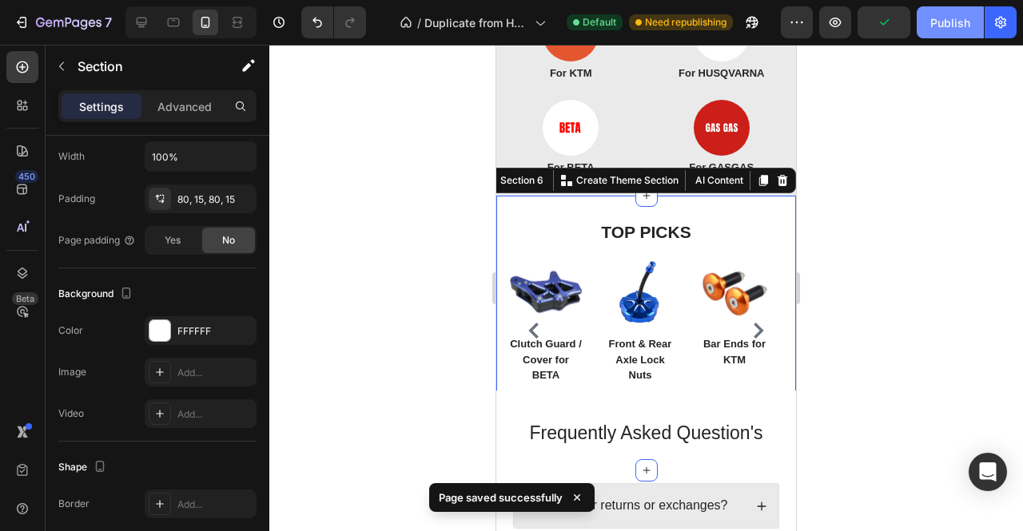
click at [947, 20] on div "Publish" at bounding box center [950, 22] width 40 height 17
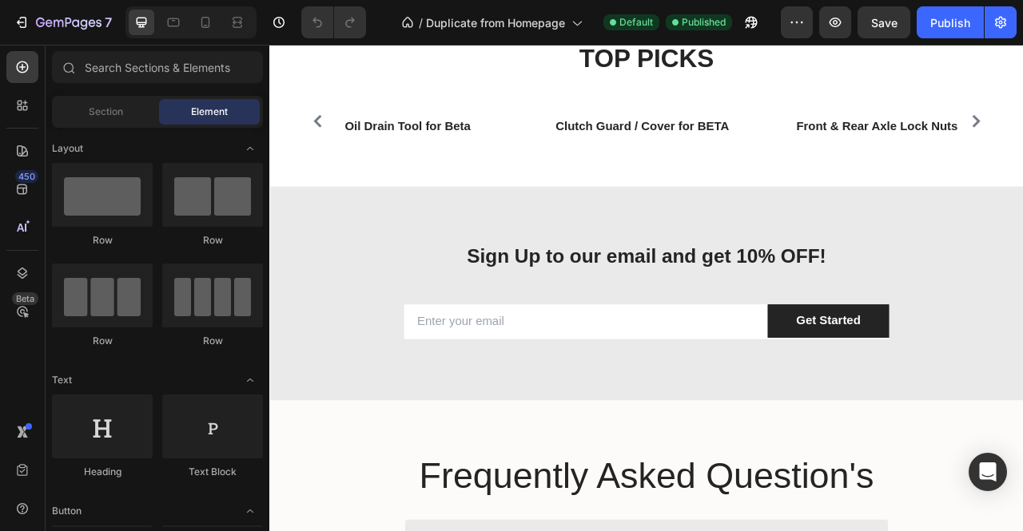
scroll to position [1607, 0]
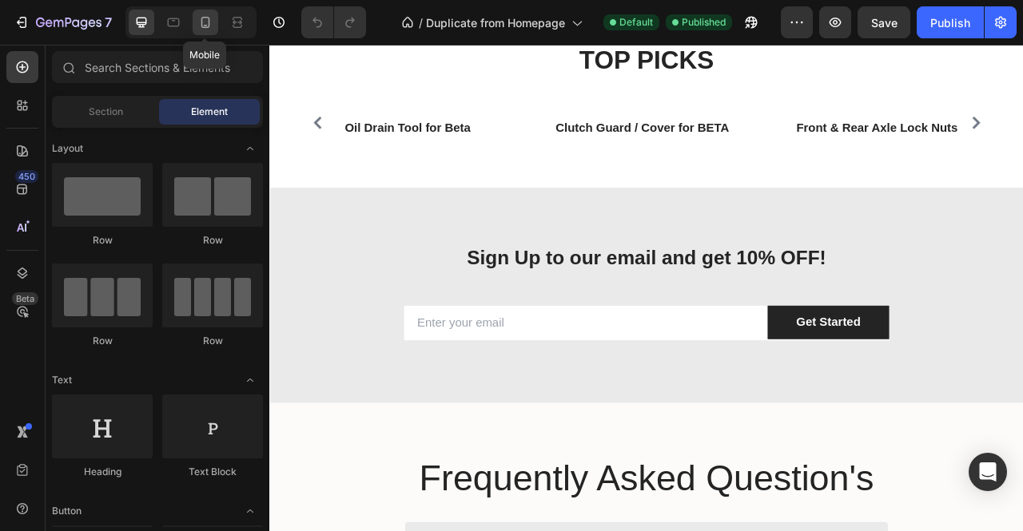
click at [206, 26] on icon at bounding box center [206, 26] width 4 height 2
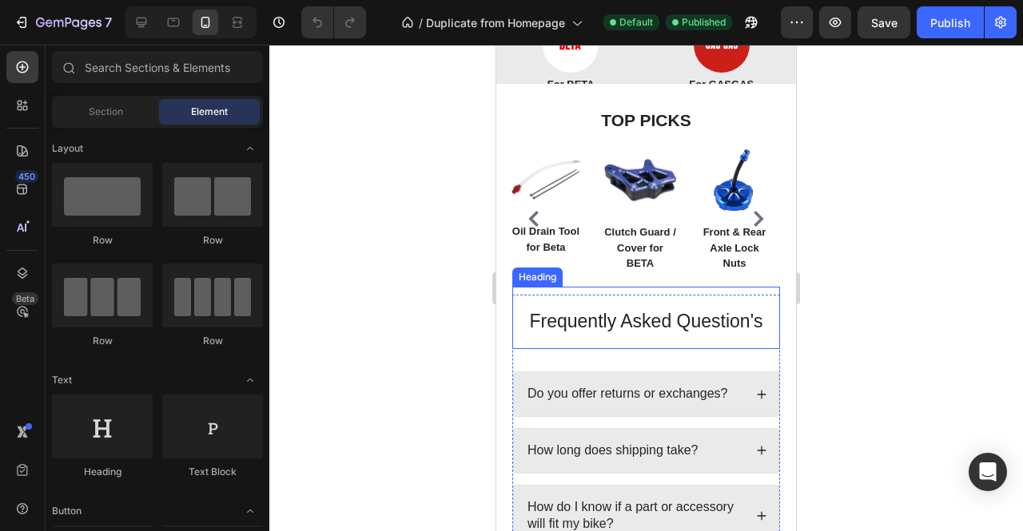
scroll to position [1118, 0]
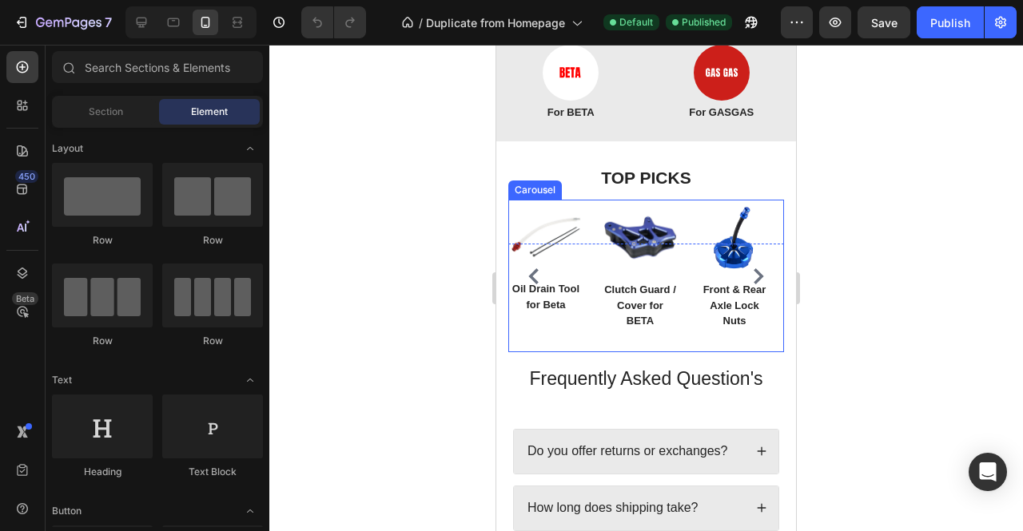
click at [685, 330] on div "Image Oil Drain Tool for Beta Text block Row Image Clutch Guard / Cover for BET…" at bounding box center [646, 276] width 276 height 153
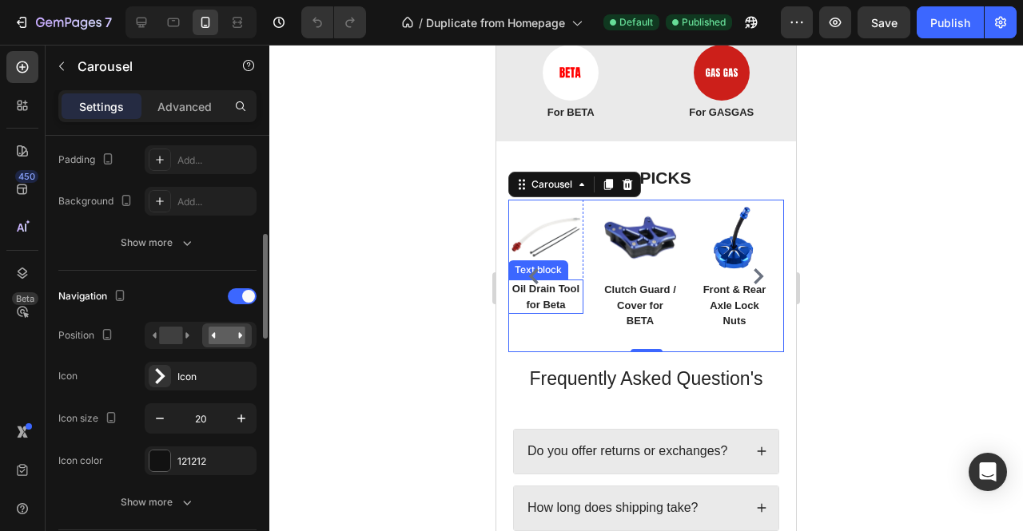
scroll to position [428, 0]
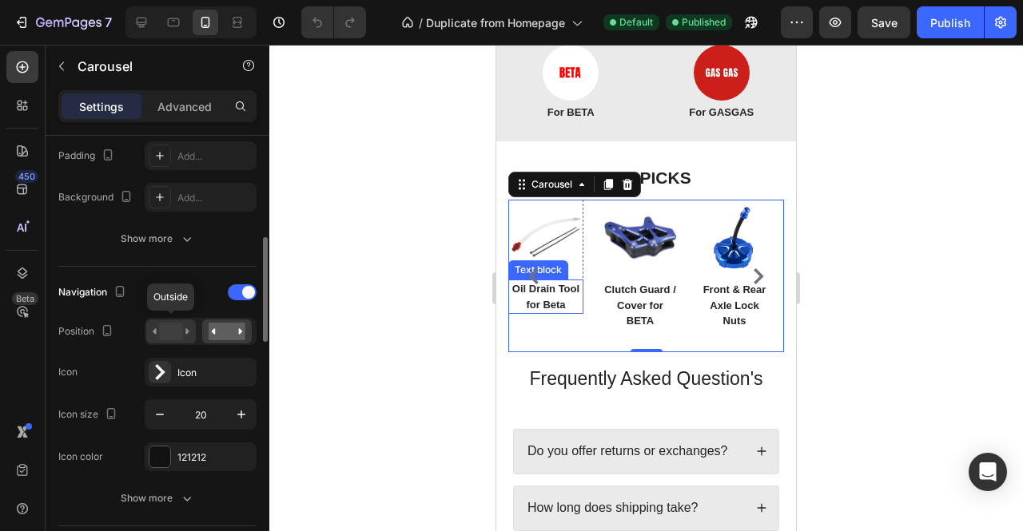
click at [171, 334] on rect at bounding box center [170, 332] width 23 height 18
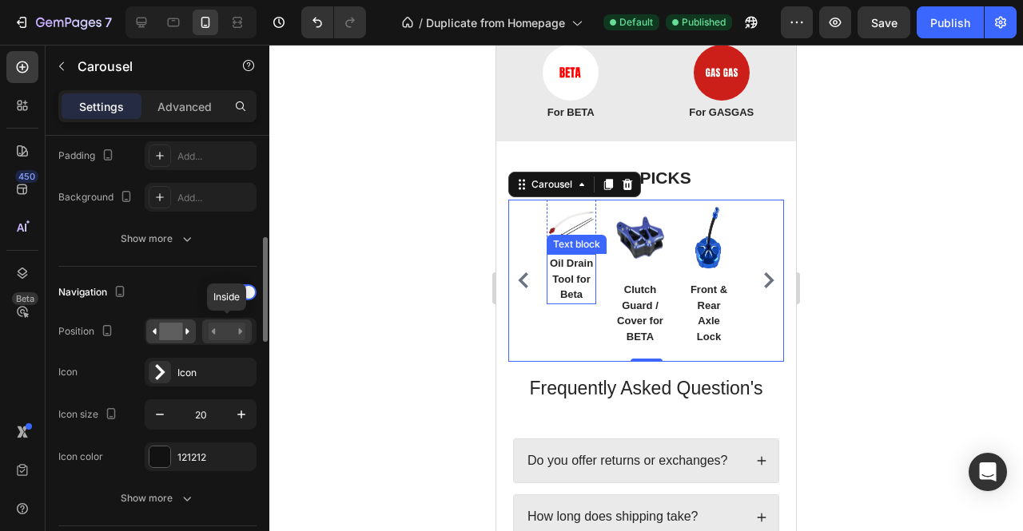
click at [219, 327] on rect at bounding box center [227, 332] width 37 height 18
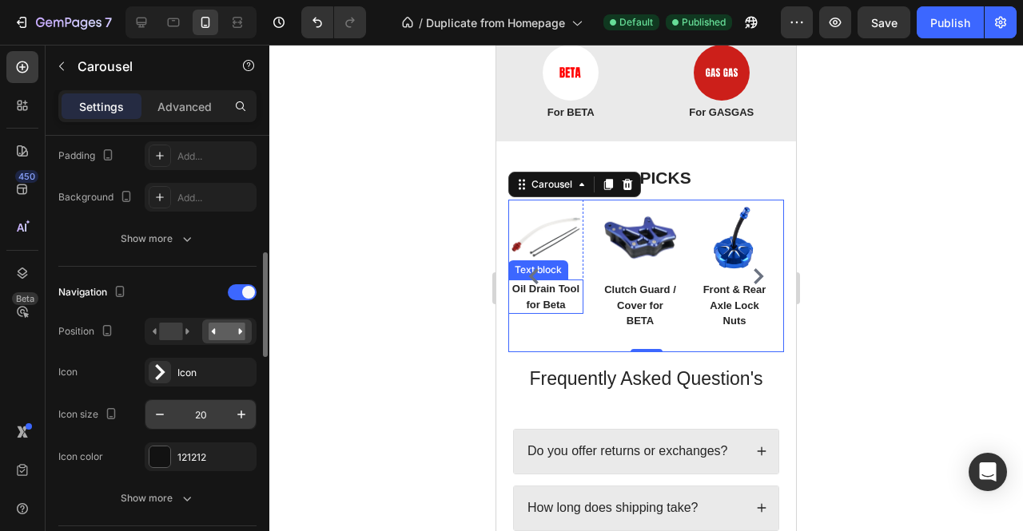
scroll to position [440, 0]
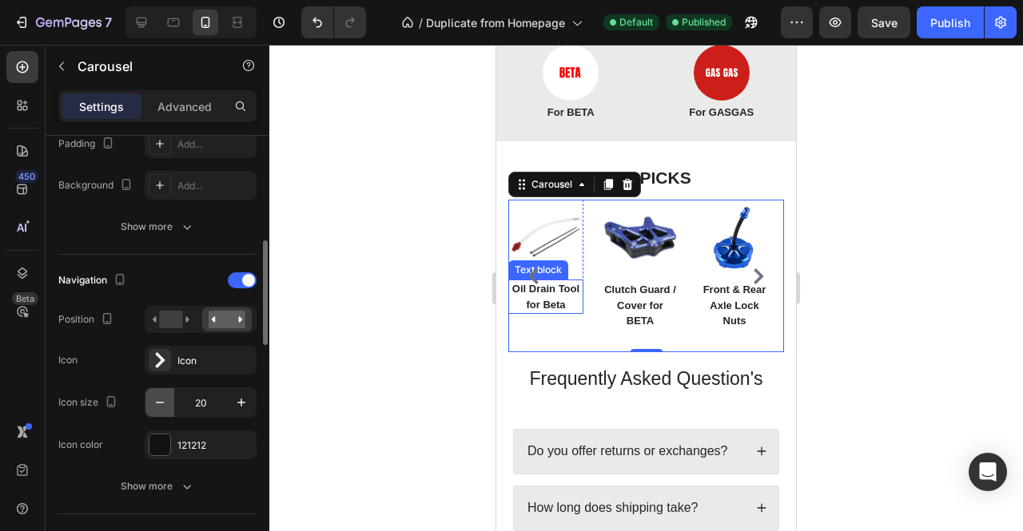
click at [171, 410] on button "button" at bounding box center [159, 402] width 29 height 29
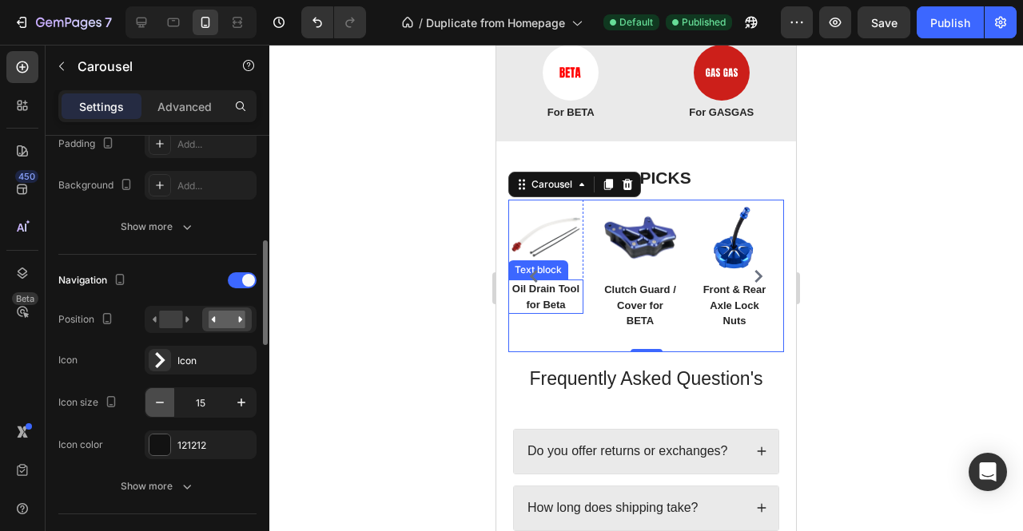
click at [171, 410] on button "button" at bounding box center [159, 402] width 29 height 29
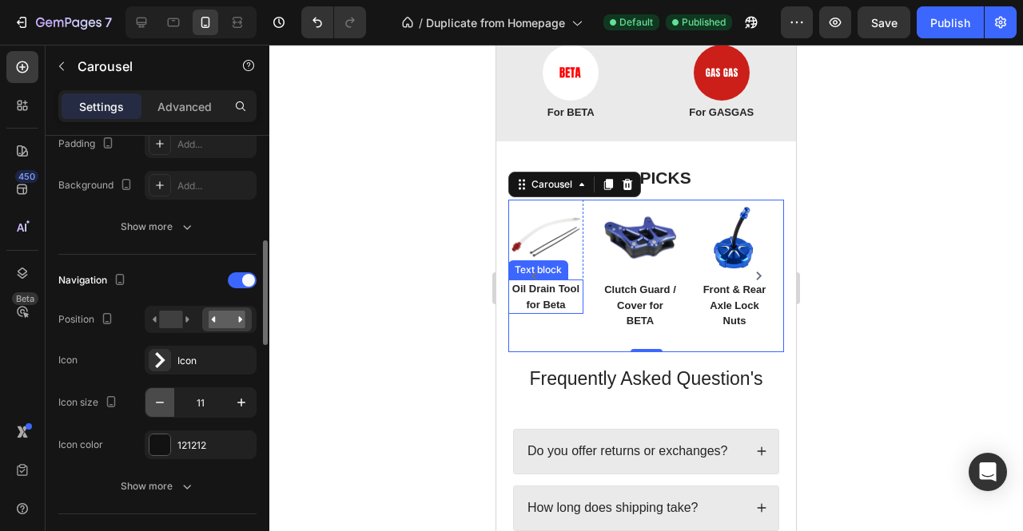
type input "10"
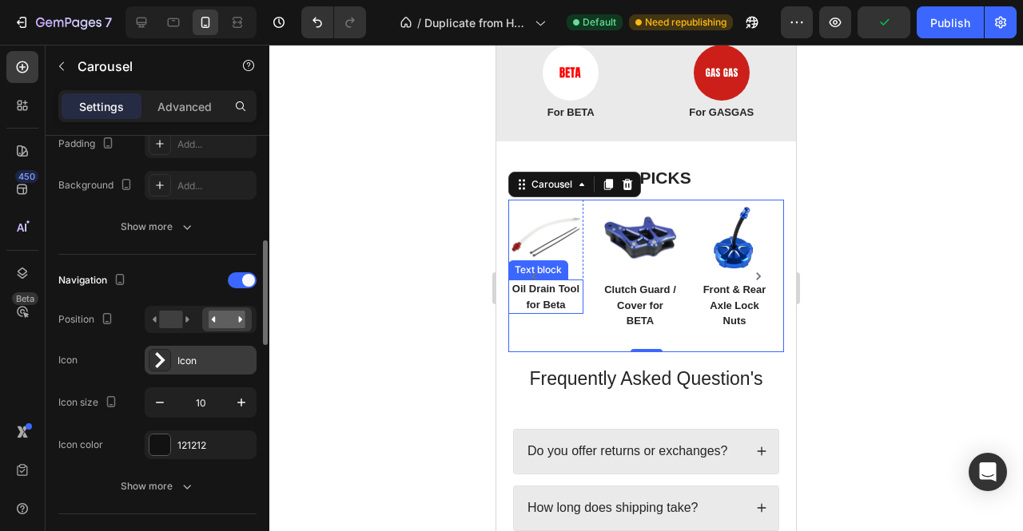
click at [166, 356] on icon at bounding box center [160, 360] width 16 height 16
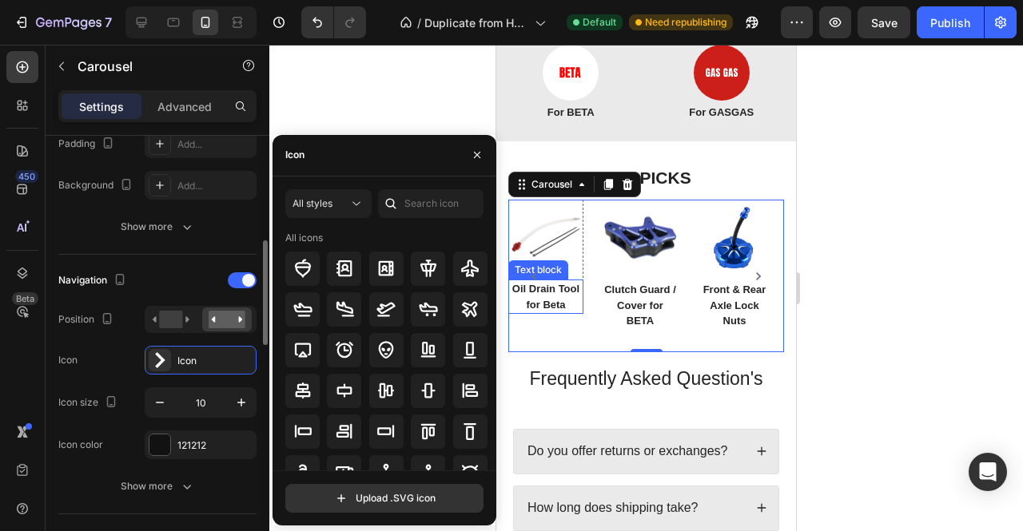
click at [142, 360] on div "Icon Icon" at bounding box center [157, 360] width 198 height 29
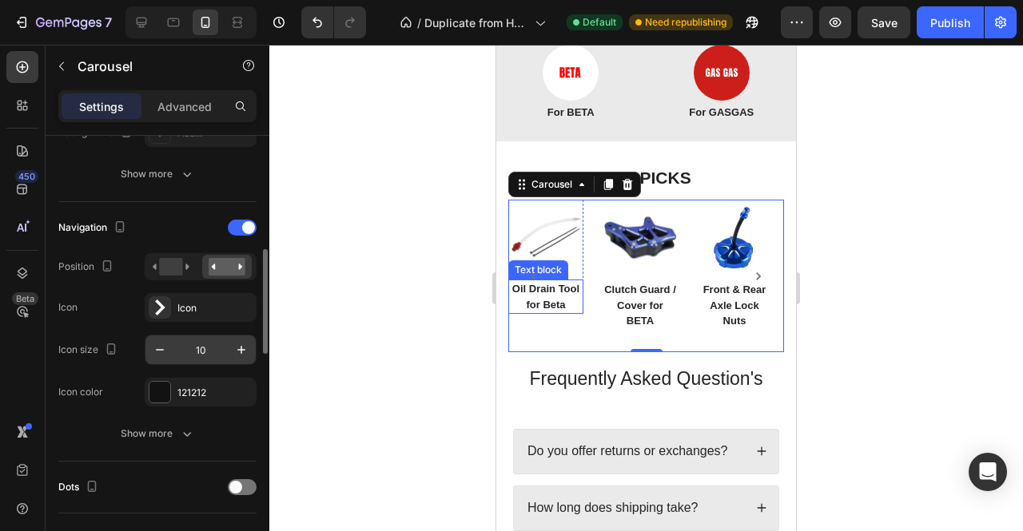
scroll to position [497, 0]
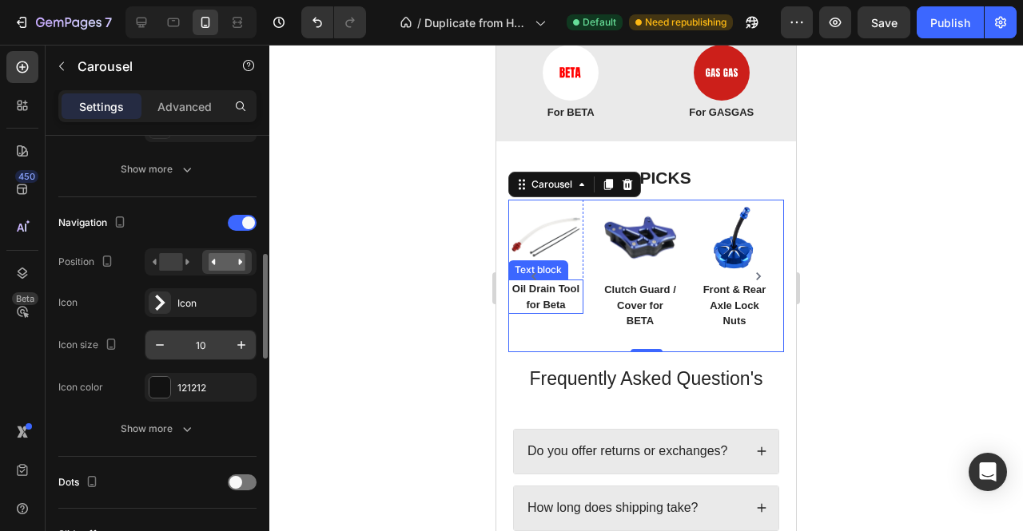
click at [208, 415] on button "Show more" at bounding box center [157, 429] width 198 height 29
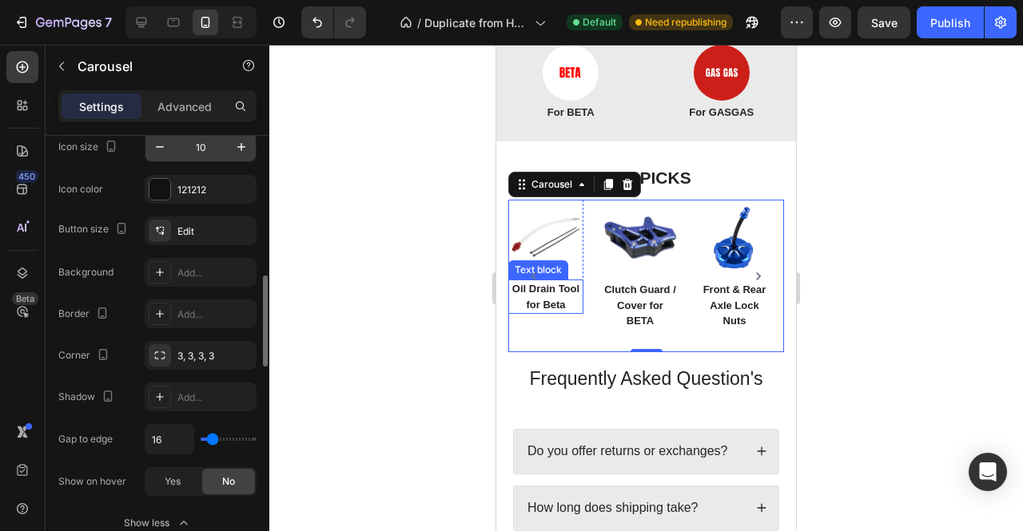
scroll to position [696, 0]
type input "14"
type input "13"
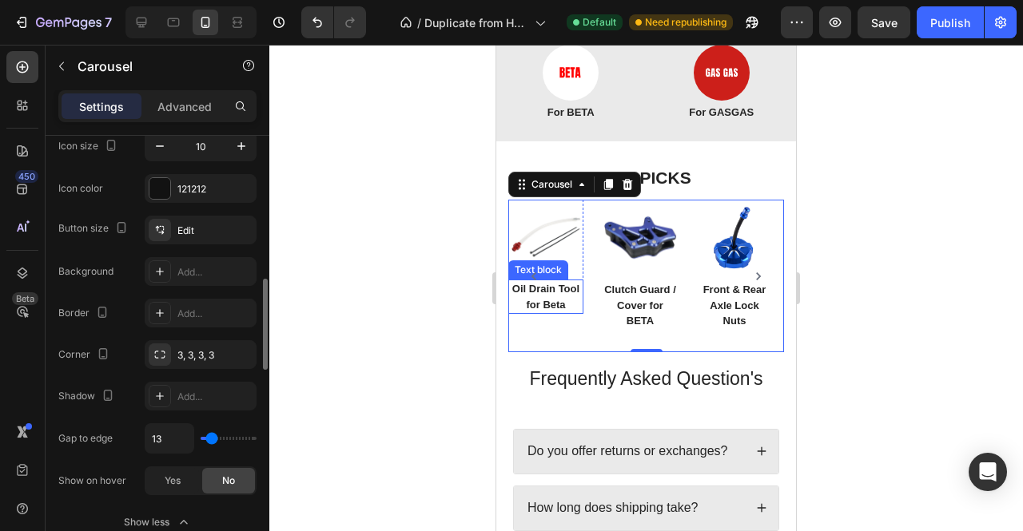
type input "5"
type input "4"
type input "0"
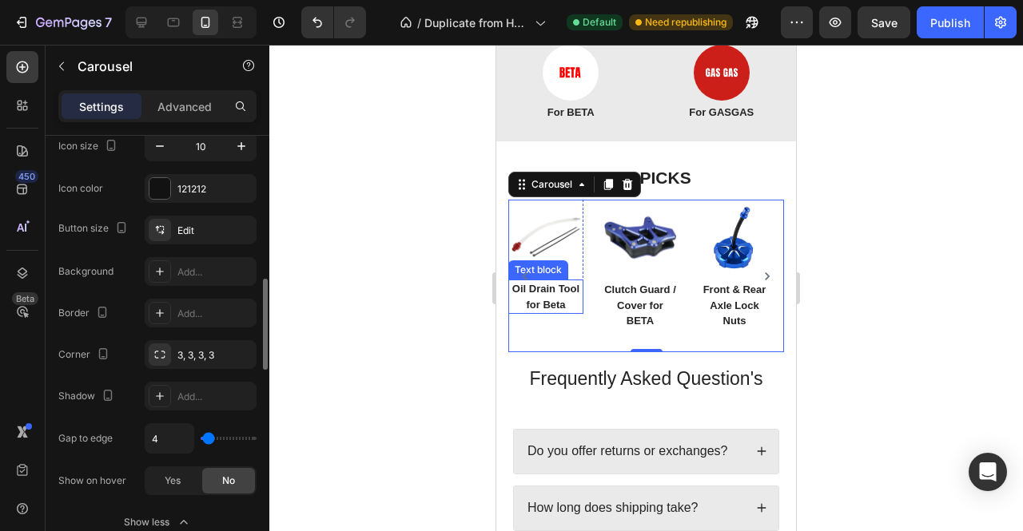
type input "0"
type input "1"
type input "2"
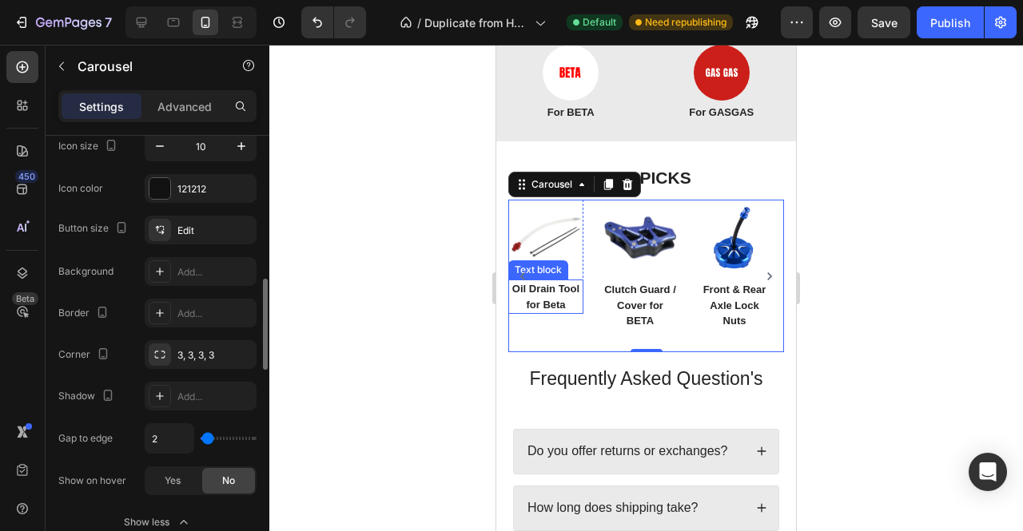
type input "0"
drag, startPoint x: 213, startPoint y: 439, endPoint x: 170, endPoint y: 453, distance: 44.7
type input "0"
click at [201, 440] on input "range" at bounding box center [229, 438] width 56 height 3
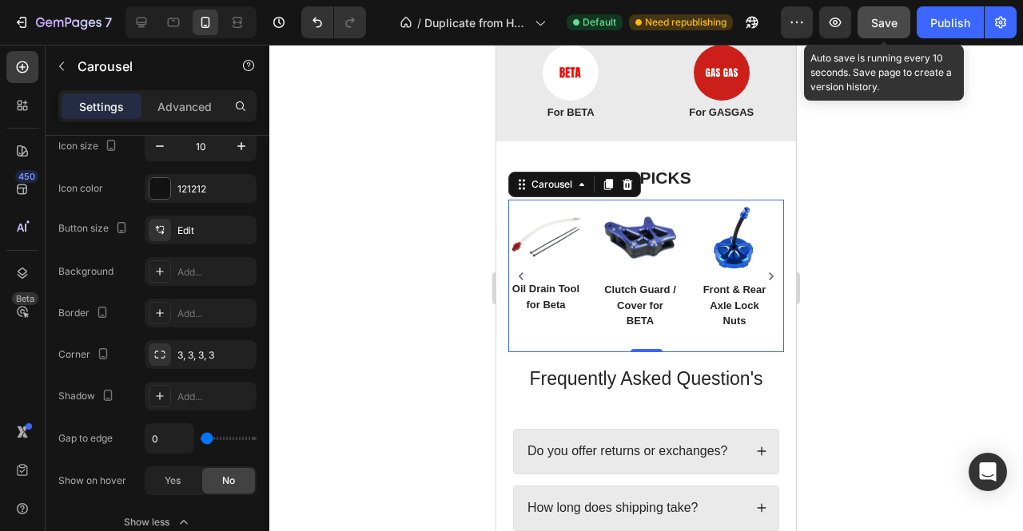
click at [898, 23] on button "Save" at bounding box center [884, 22] width 53 height 32
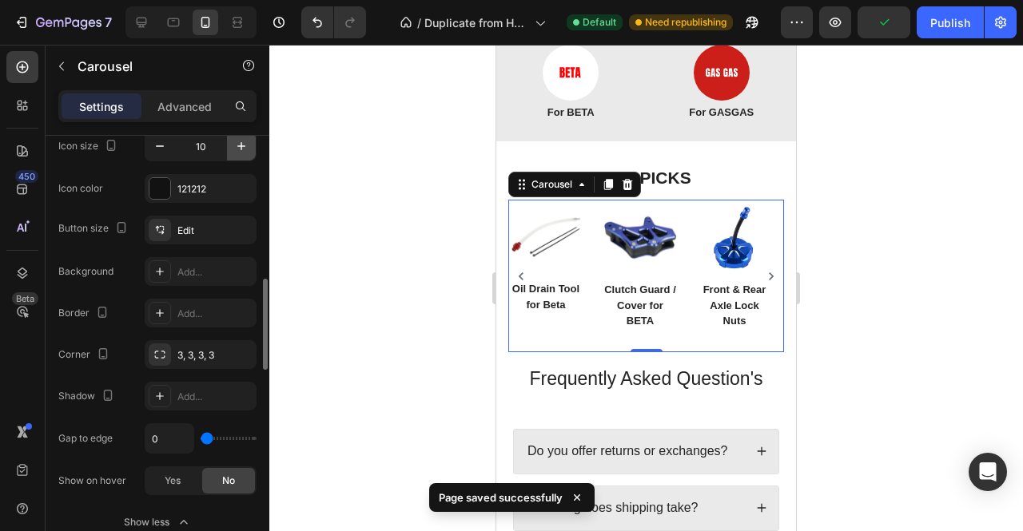
click at [240, 144] on icon "button" at bounding box center [241, 146] width 16 height 16
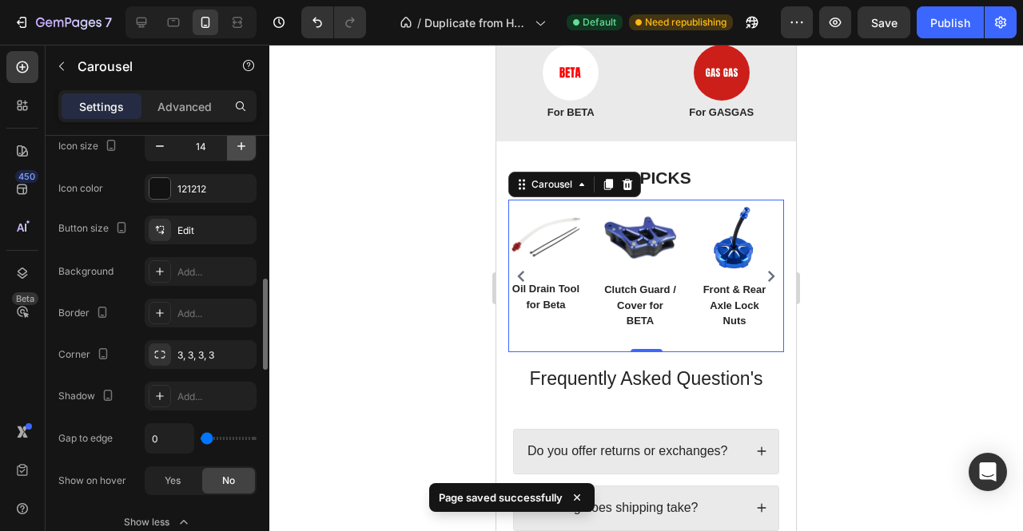
type input "15"
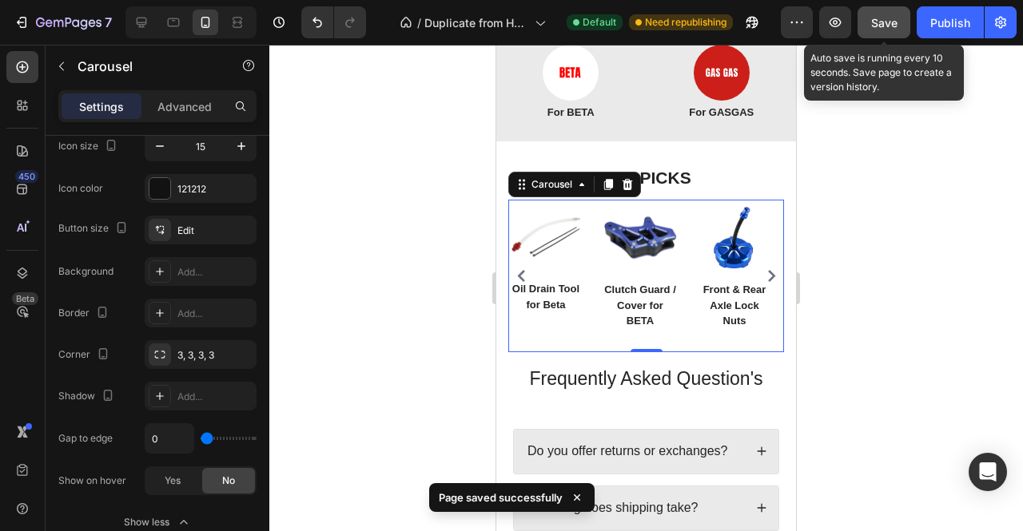
click at [890, 23] on span "Save" at bounding box center [884, 23] width 26 height 14
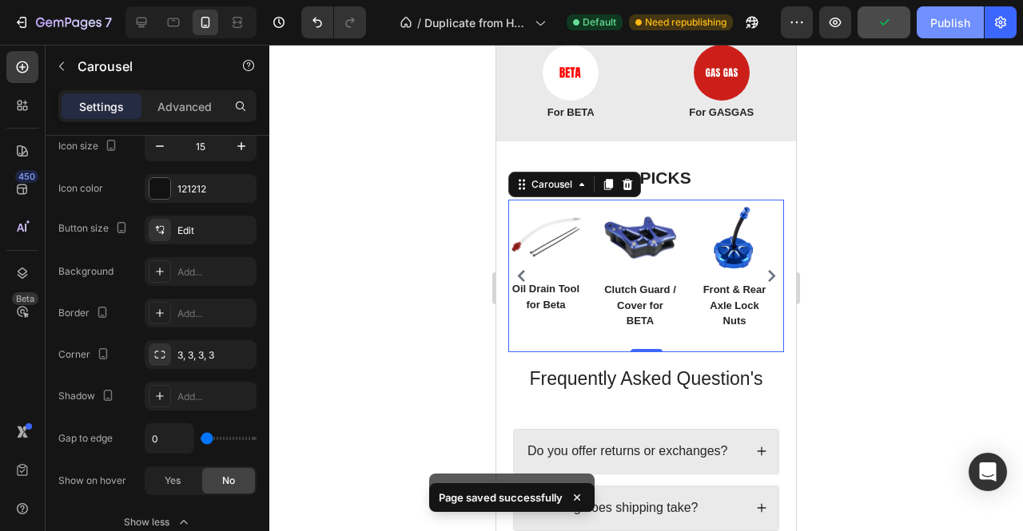
click at [955, 26] on div "Publish" at bounding box center [950, 22] width 40 height 17
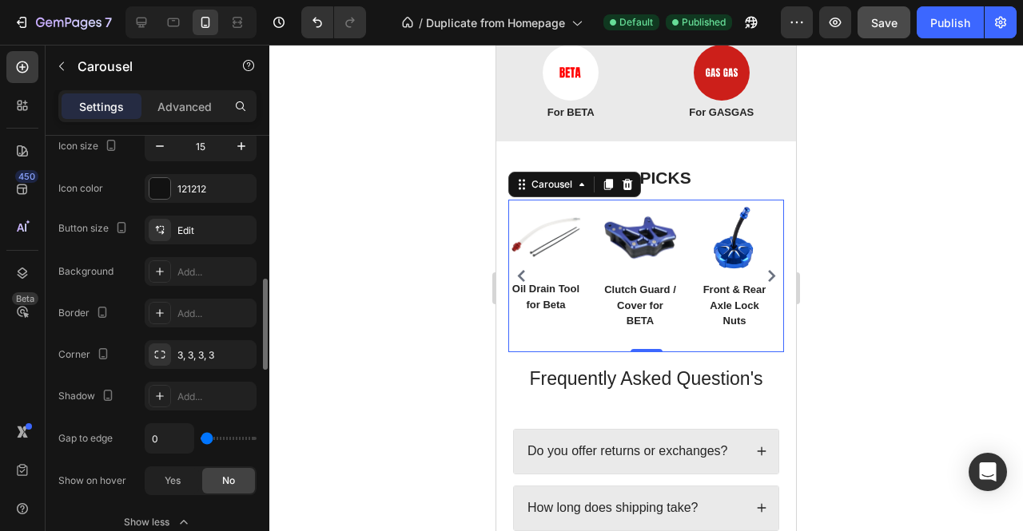
type input "14"
type input "0"
drag, startPoint x: 212, startPoint y: 439, endPoint x: 141, endPoint y: 448, distance: 71.0
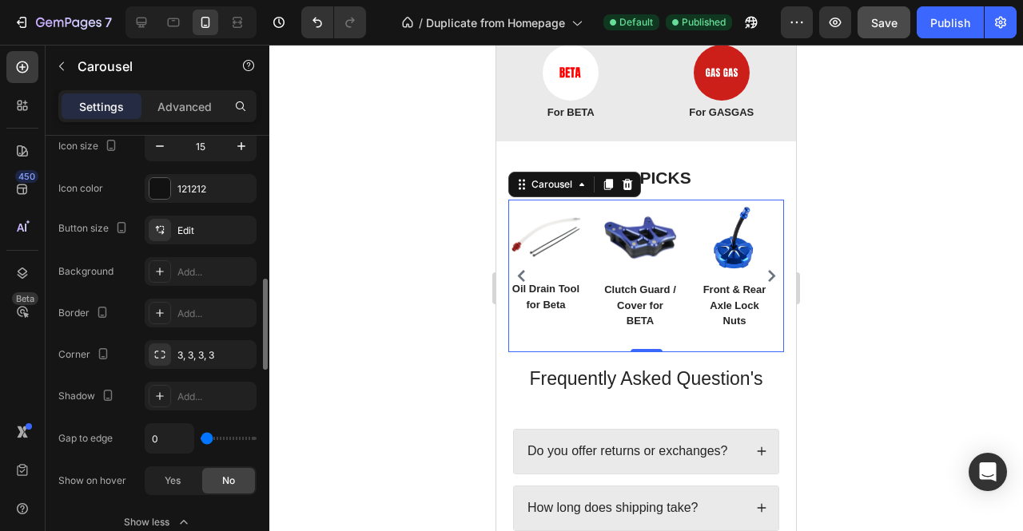
click at [201, 440] on input "range" at bounding box center [229, 438] width 56 height 3
click at [171, 434] on input "0" at bounding box center [169, 438] width 48 height 29
type input "-"
type input "0"
type input "1"
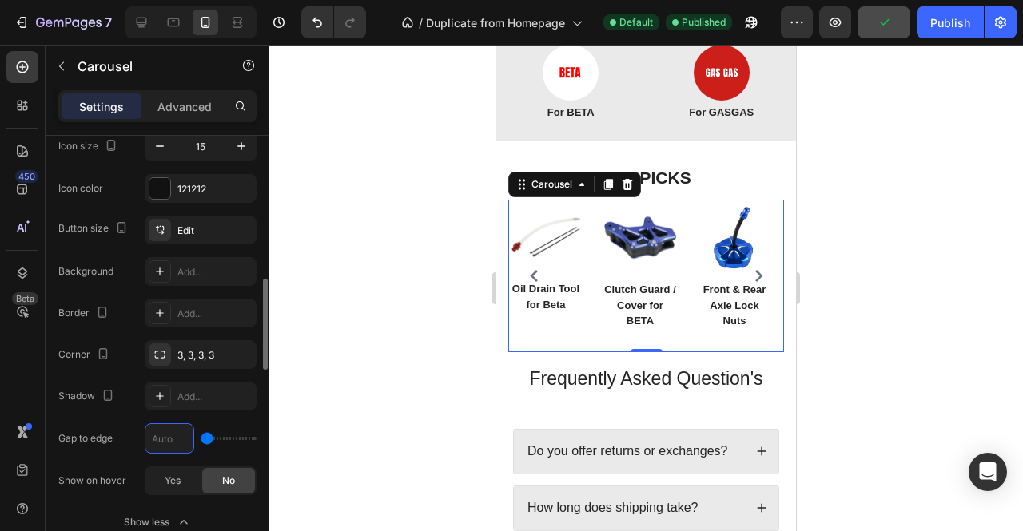
type input "1"
type input "10"
type input "1"
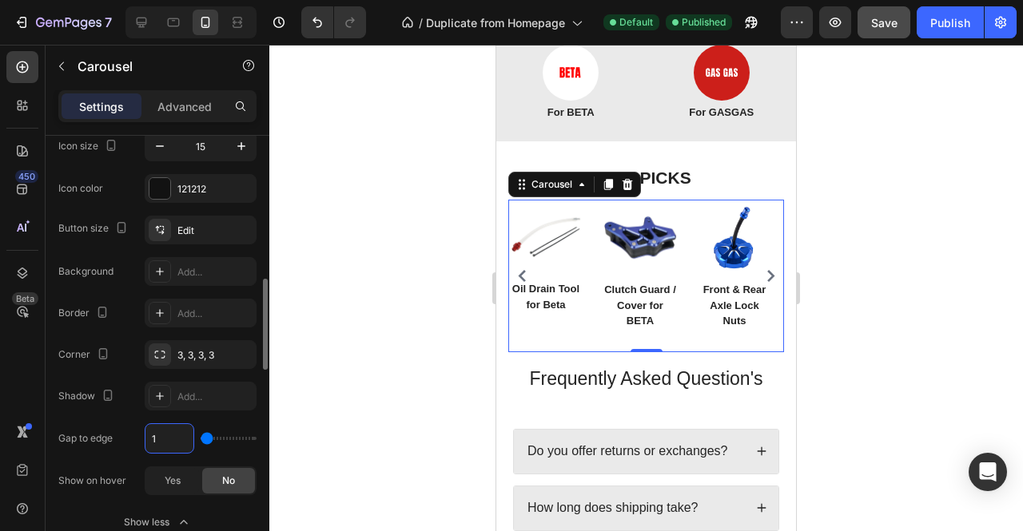
type input "0"
click at [126, 425] on div "Gap to edge 0" at bounding box center [157, 439] width 198 height 30
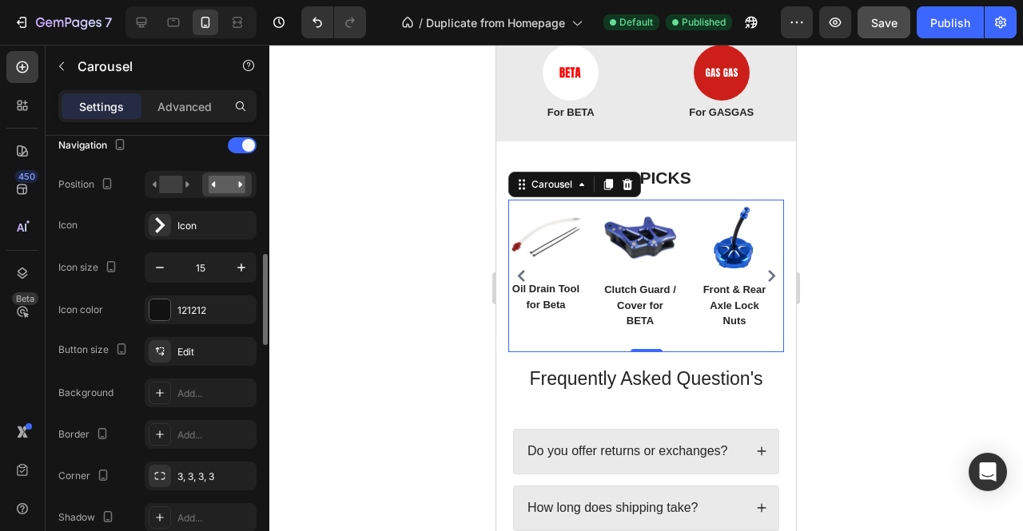
scroll to position [571, 0]
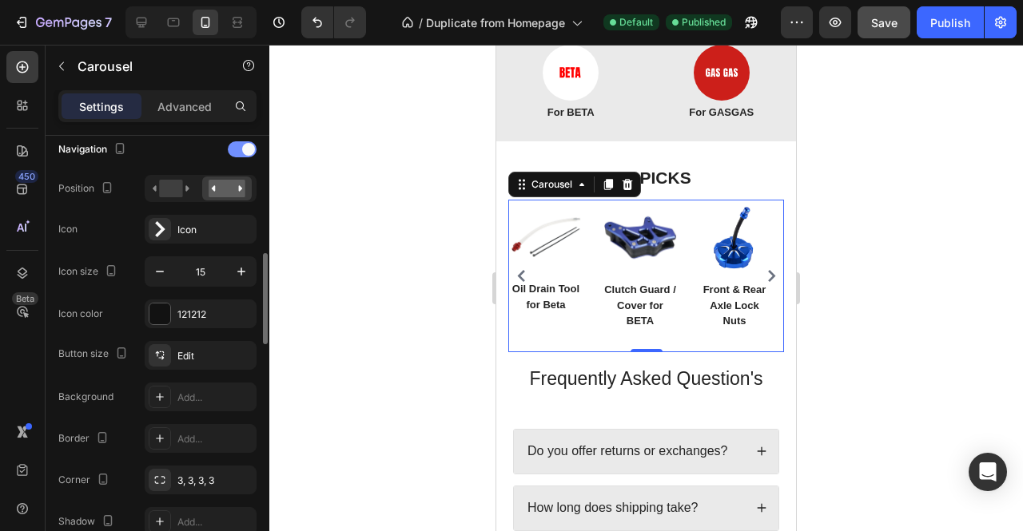
click at [244, 149] on span at bounding box center [248, 149] width 13 height 13
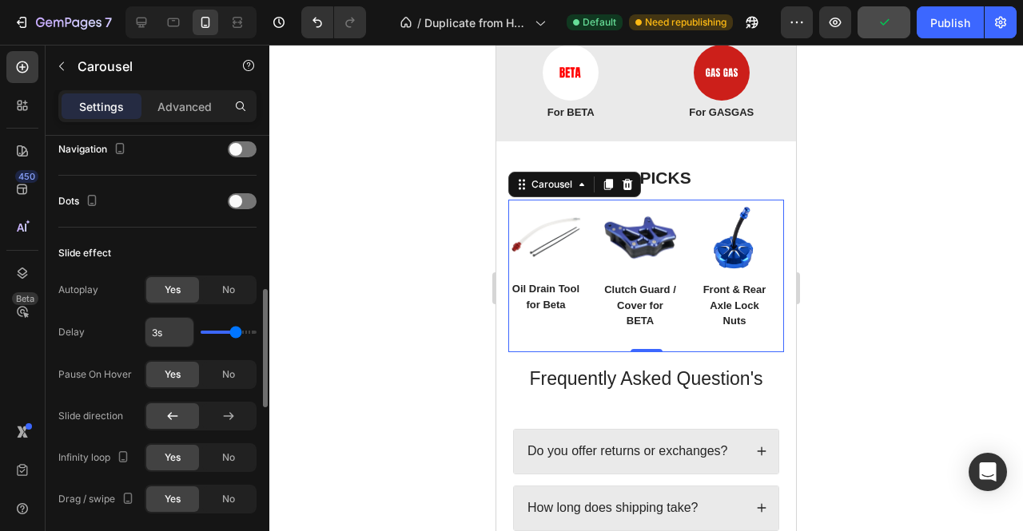
click at [163, 324] on input "3s" at bounding box center [169, 332] width 48 height 29
type input "2s"
type input "2"
click at [333, 252] on div at bounding box center [646, 288] width 754 height 487
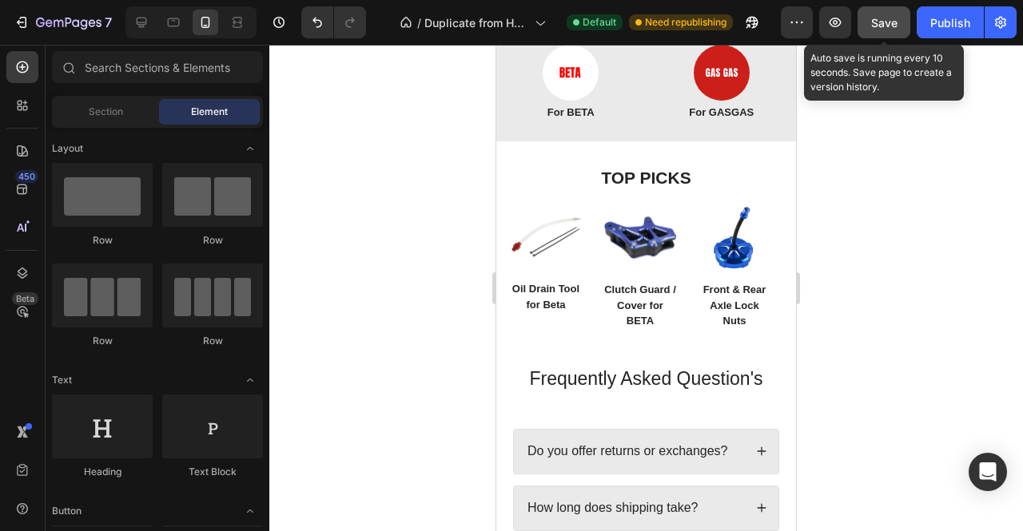
click at [874, 28] on span "Save" at bounding box center [884, 23] width 26 height 14
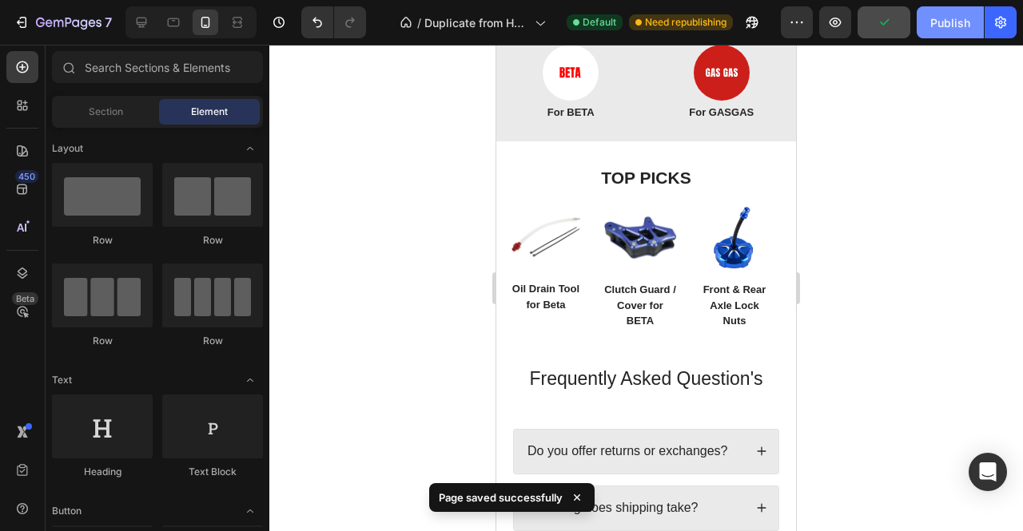
click at [962, 28] on div "Publish" at bounding box center [950, 22] width 40 height 17
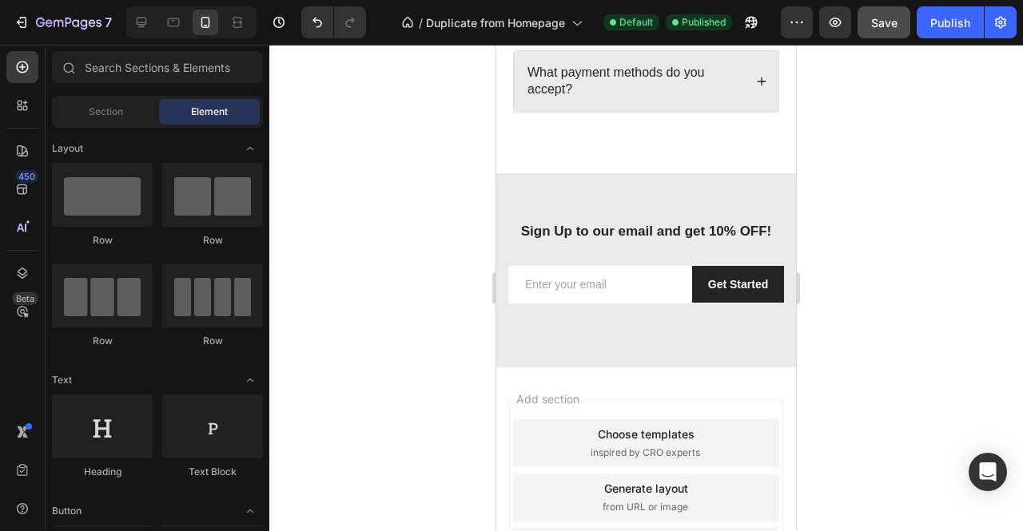
scroll to position [1774, 0]
